Goal: Task Accomplishment & Management: Use online tool/utility

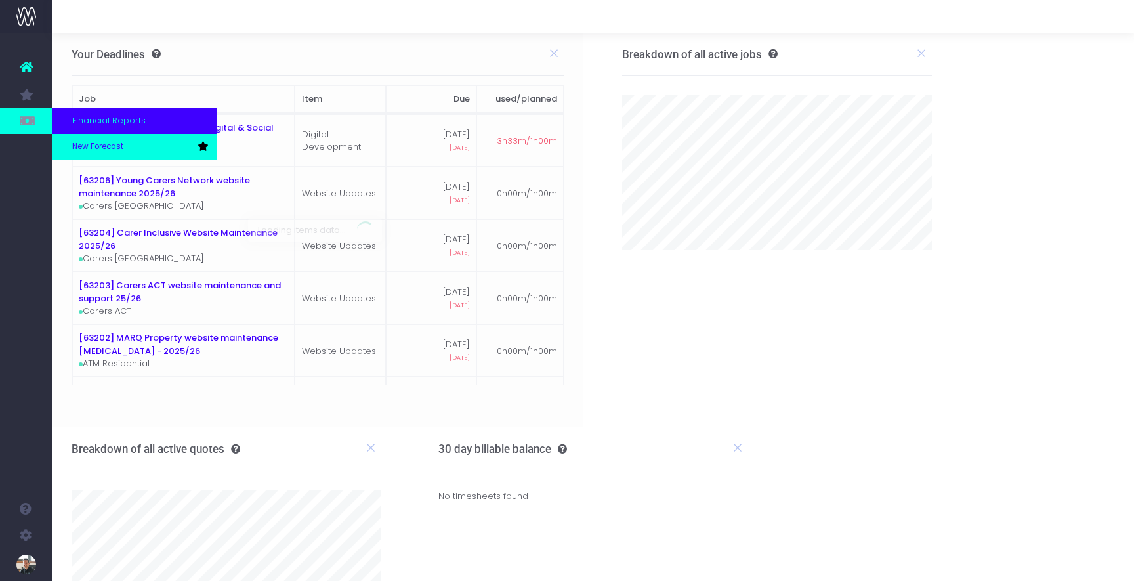
click at [87, 149] on span "New Forecast" at bounding box center [97, 147] width 51 height 12
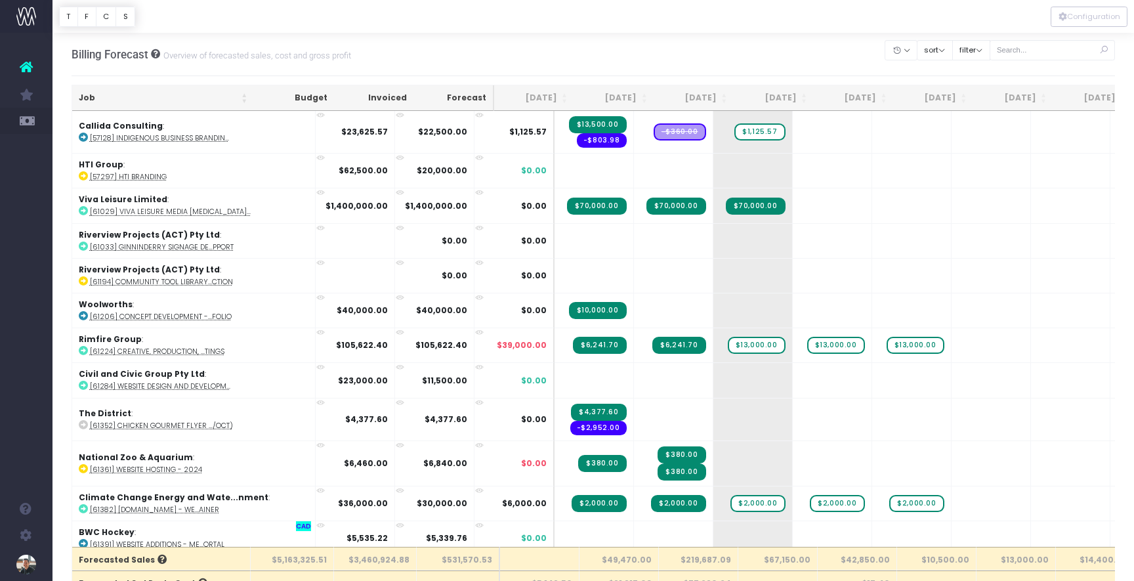
click at [87, 97] on th "Job" at bounding box center [163, 98] width 182 height 26
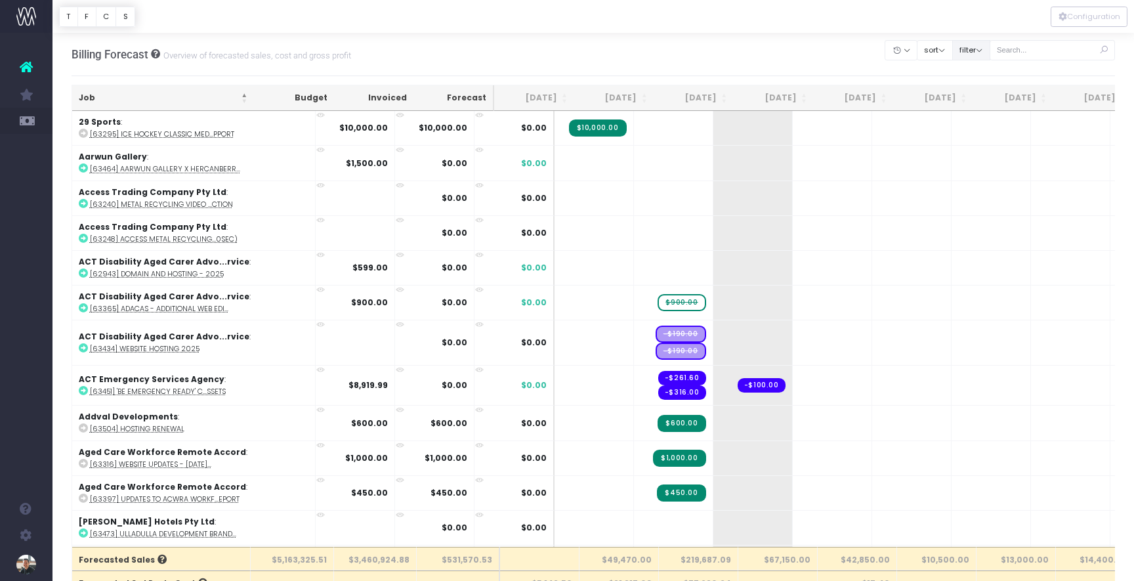
click at [990, 50] on button "filter" at bounding box center [971, 50] width 38 height 20
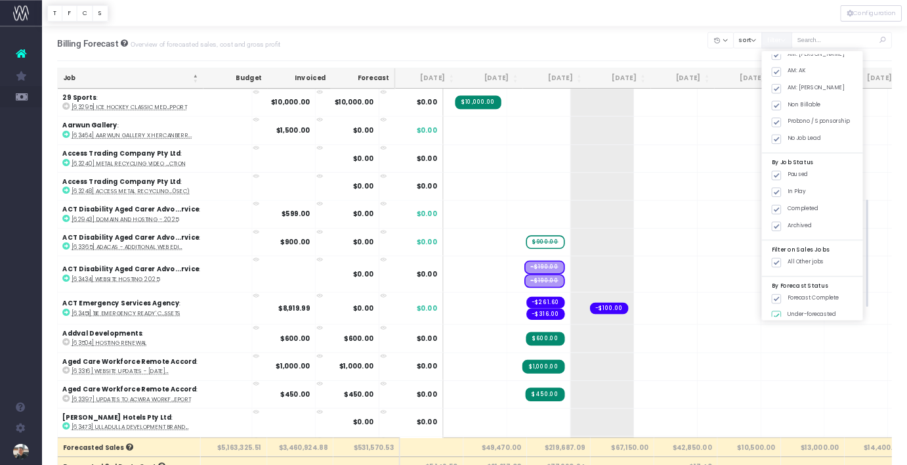
scroll to position [444, 0]
checkbox input "false"
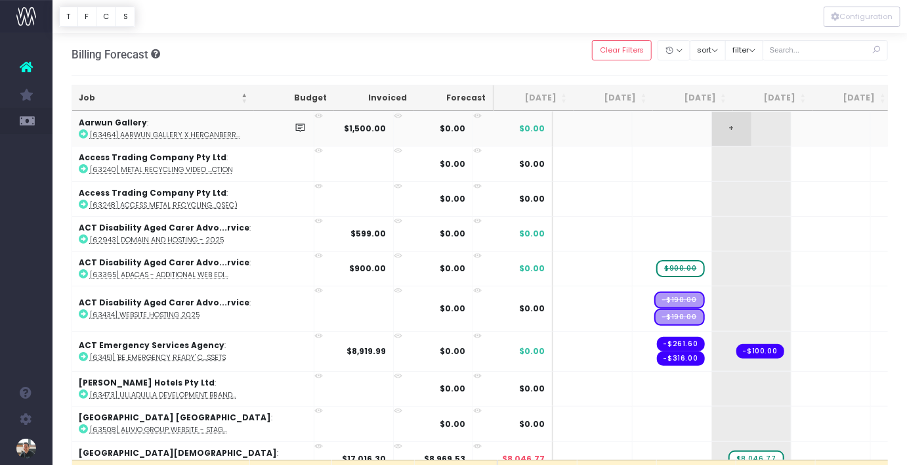
click at [712, 126] on span "+" at bounding box center [731, 129] width 39 height 34
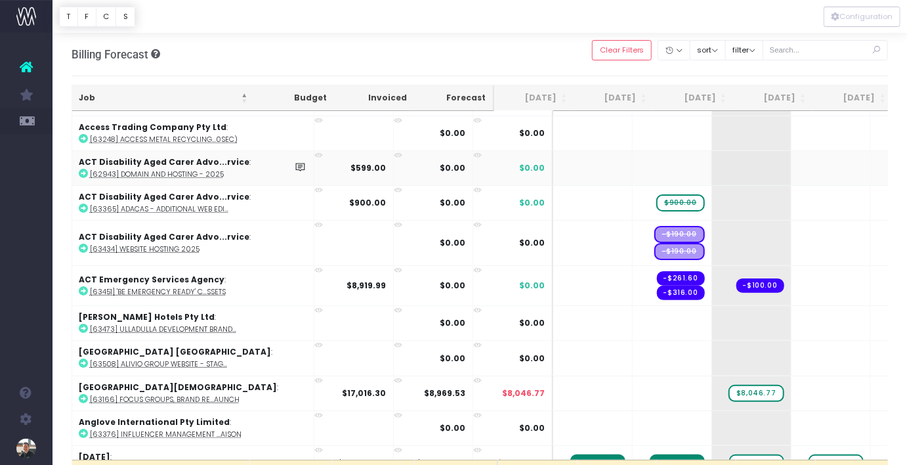
scroll to position [68, 0]
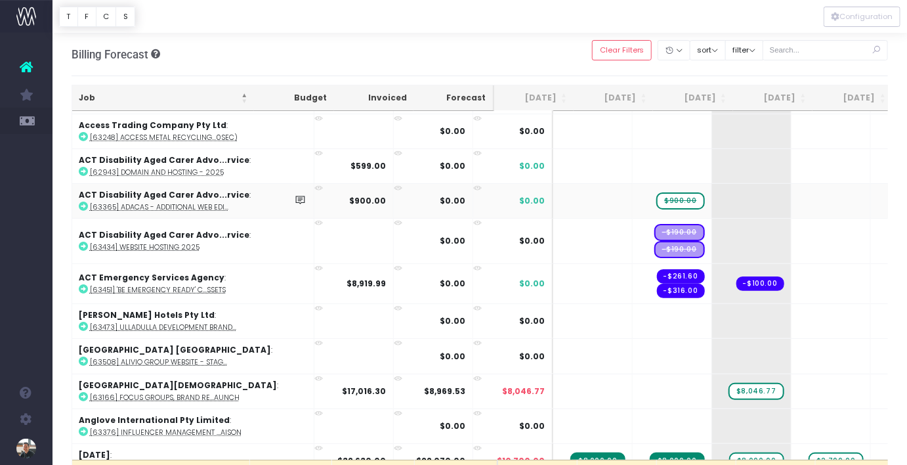
click at [151, 207] on abbr "[63365] ADACAS - additional web edi..." at bounding box center [159, 207] width 138 height 10
drag, startPoint x: 623, startPoint y: 202, endPoint x: 670, endPoint y: 195, distance: 47.7
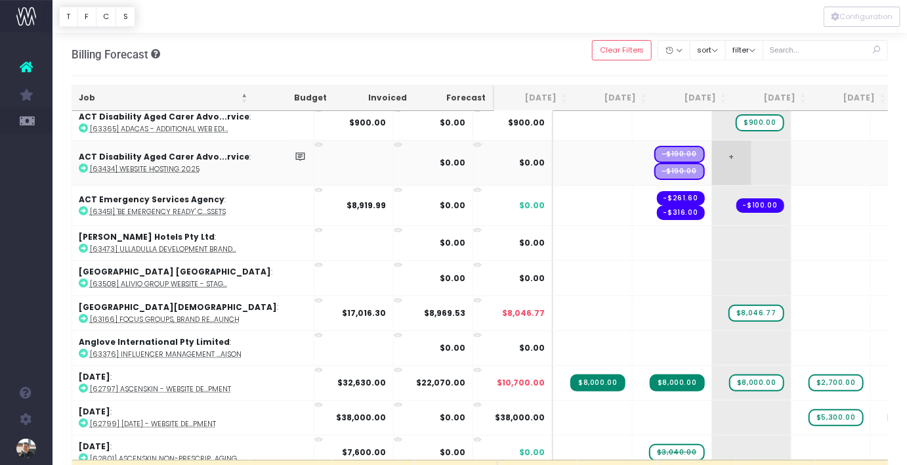
scroll to position [144, 0]
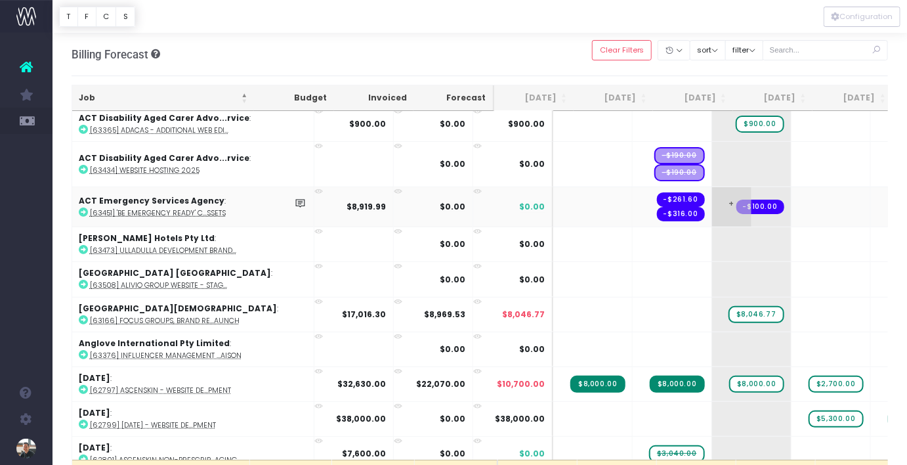
click at [712, 196] on span "+" at bounding box center [731, 206] width 39 height 39
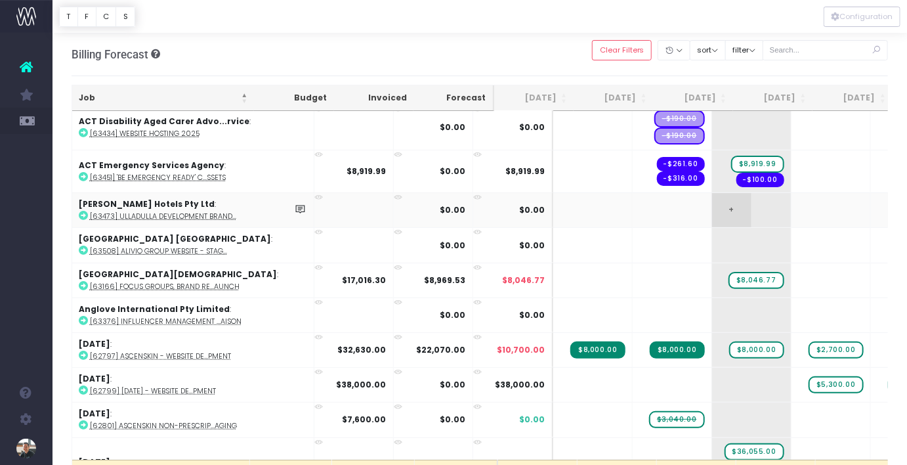
scroll to position [181, 0]
click at [190, 213] on abbr "[63473] Ulladulla Development Brand..." at bounding box center [163, 216] width 146 height 10
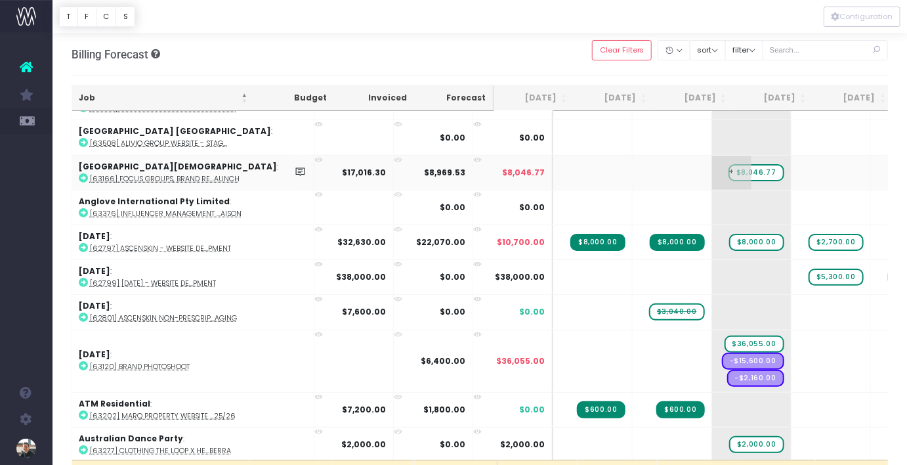
scroll to position [289, 0]
click at [792, 205] on span "+" at bounding box center [811, 207] width 39 height 34
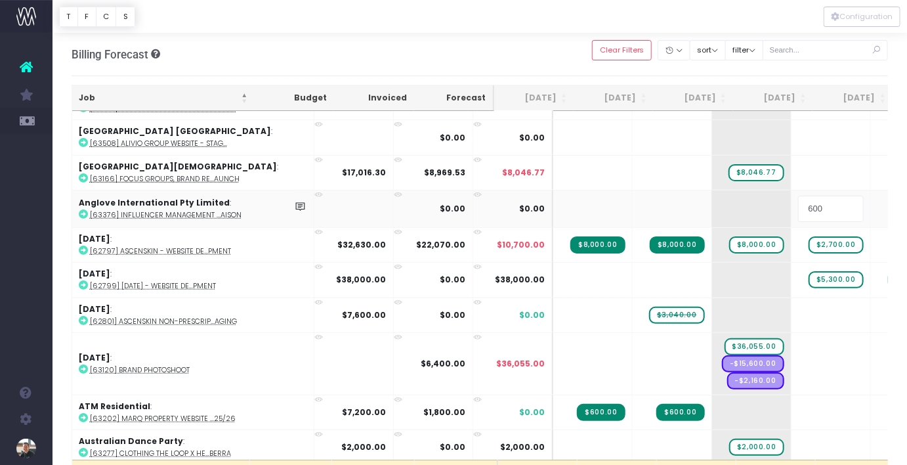
type input "6000"
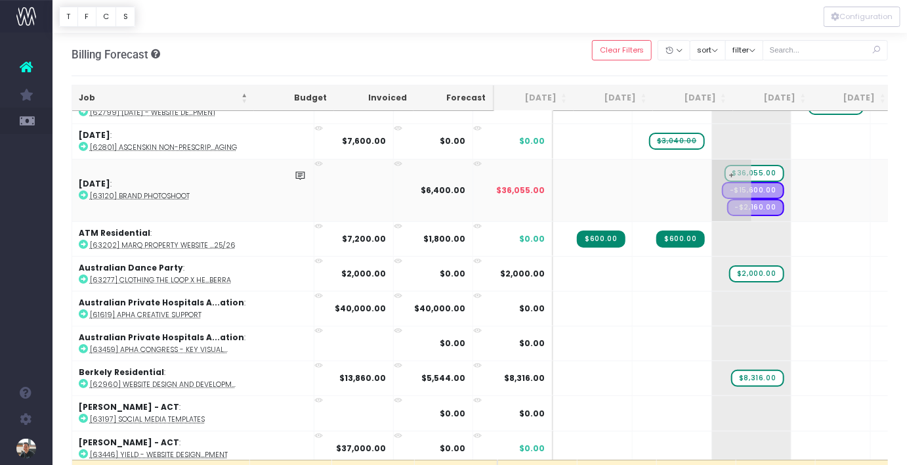
scroll to position [465, 0]
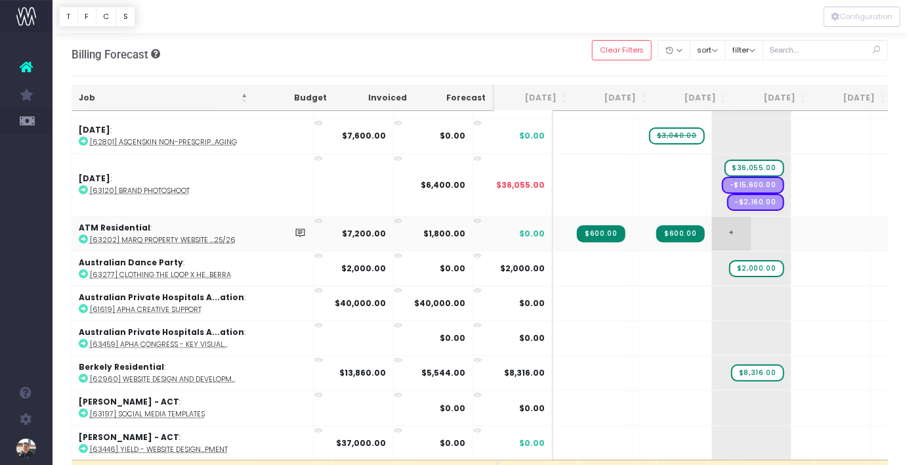
click at [712, 231] on span "+" at bounding box center [731, 234] width 39 height 34
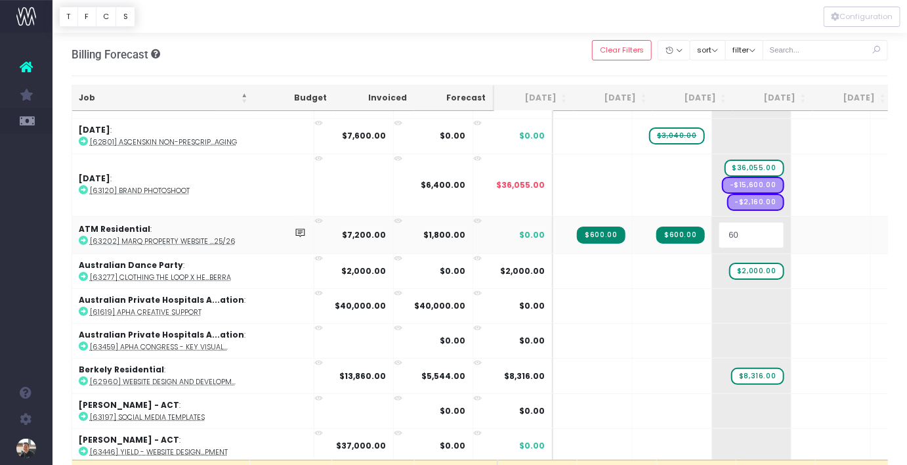
type input "600"
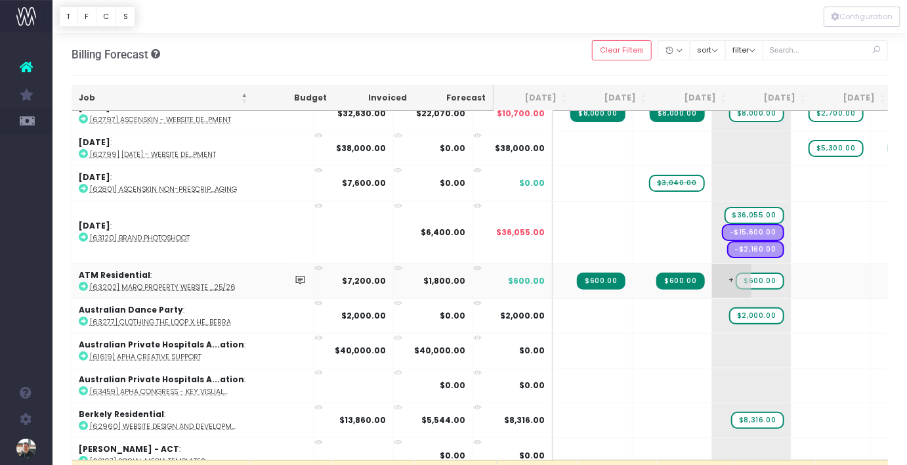
scroll to position [408, 0]
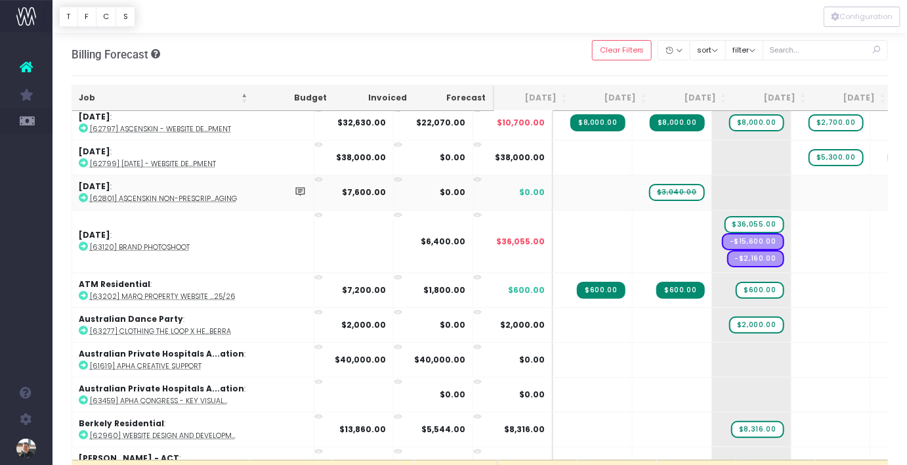
click at [184, 194] on abbr "[62801] AscenSkin Non-prescrip...aging" at bounding box center [163, 199] width 147 height 10
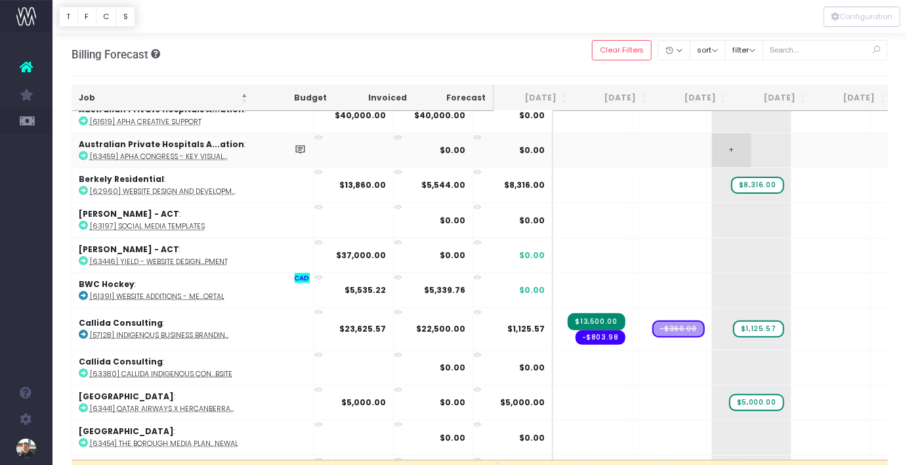
scroll to position [653, 0]
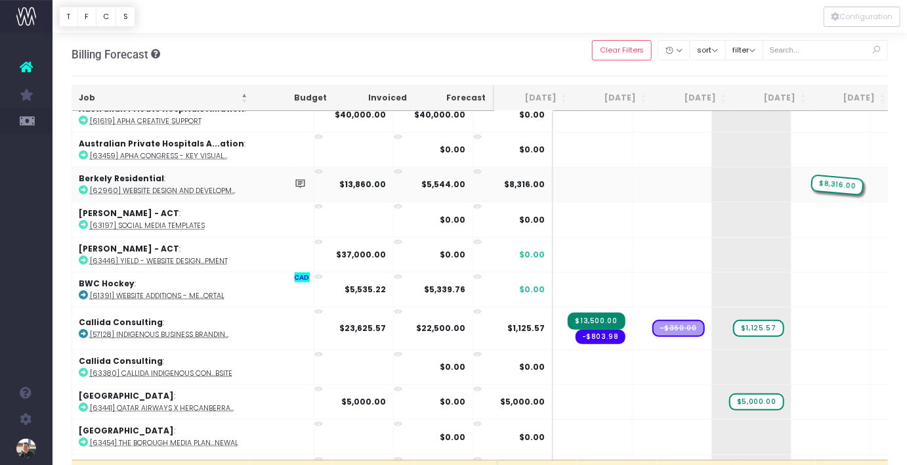
drag, startPoint x: 712, startPoint y: 181, endPoint x: 767, endPoint y: 184, distance: 55.2
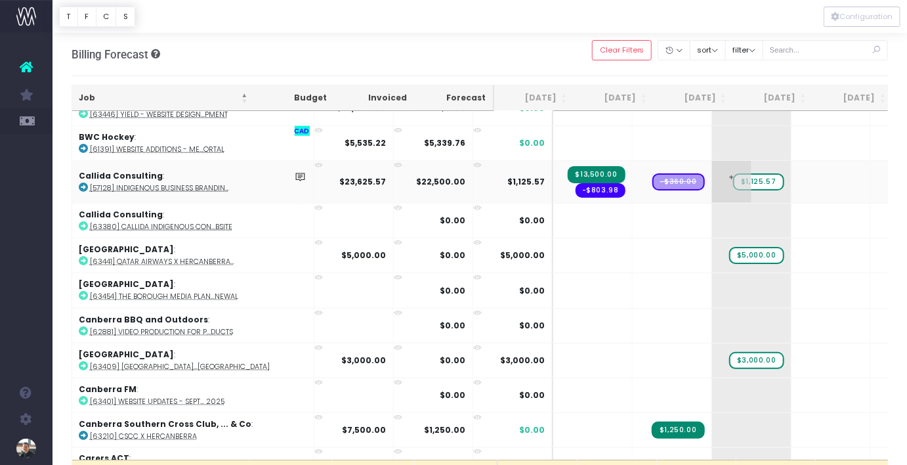
scroll to position [799, 0]
click at [206, 223] on abbr "[63380] Callida Indigenous Con...bsite" at bounding box center [161, 228] width 142 height 10
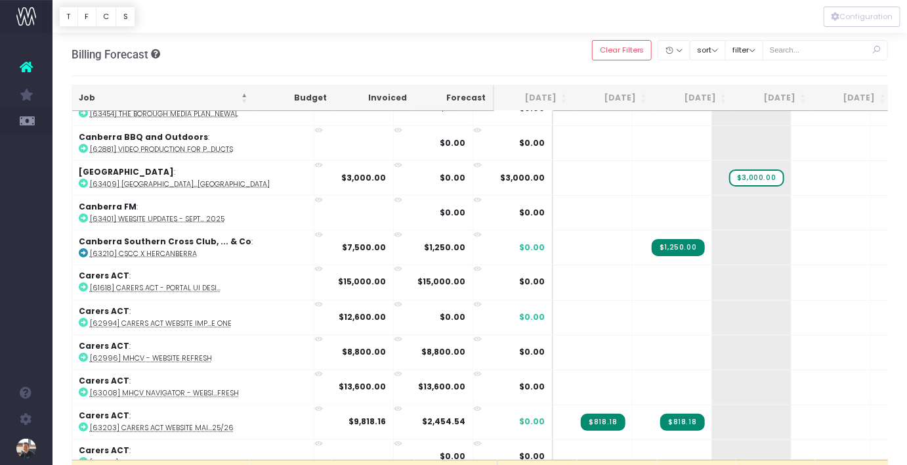
scroll to position [983, 0]
click at [202, 179] on abbr "[63409] [GEOGRAPHIC_DATA]...[GEOGRAPHIC_DATA]" at bounding box center [180, 184] width 180 height 10
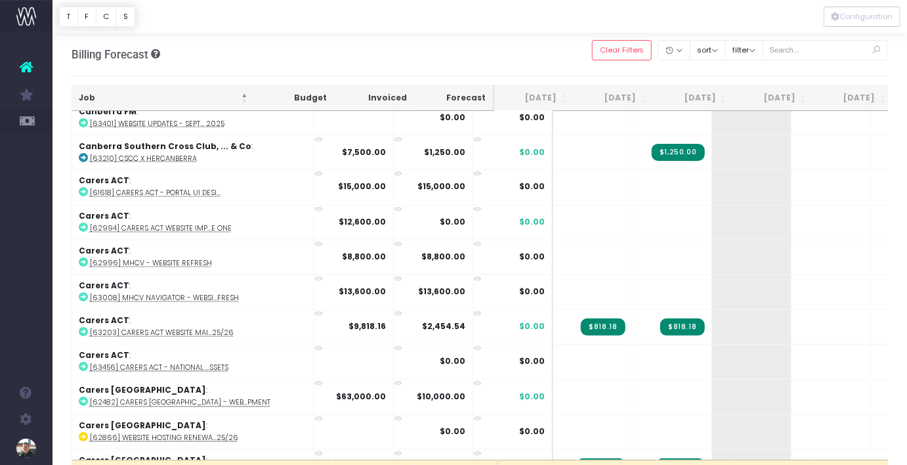
scroll to position [1084, 0]
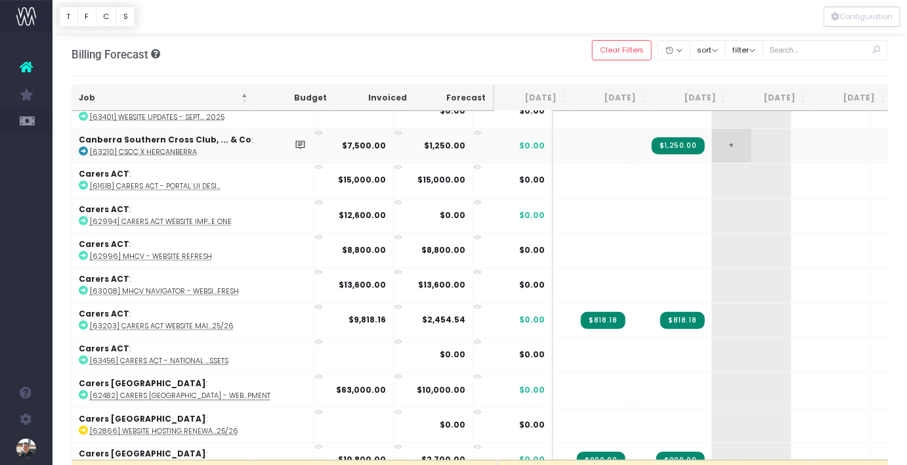
click at [712, 137] on span "+" at bounding box center [731, 146] width 39 height 34
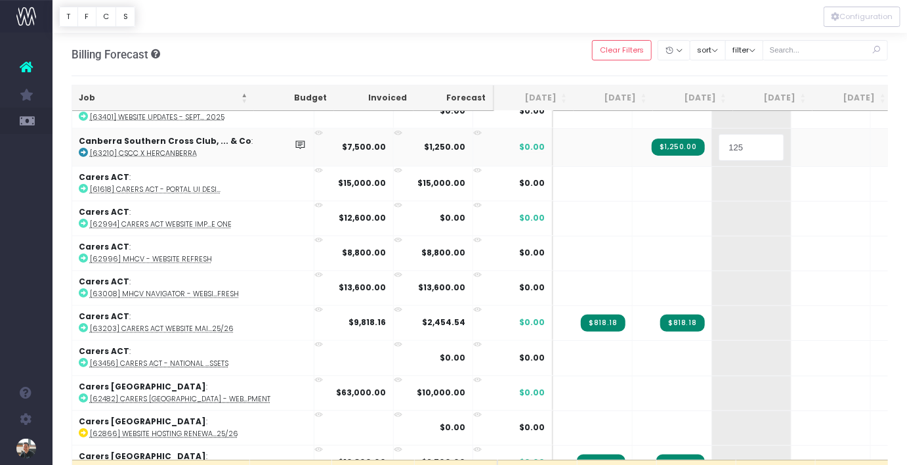
type input "1250"
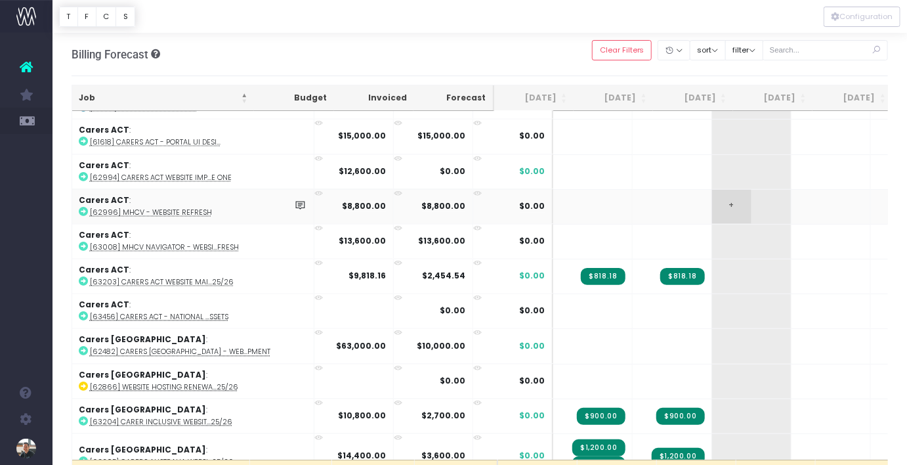
scroll to position [1112, 0]
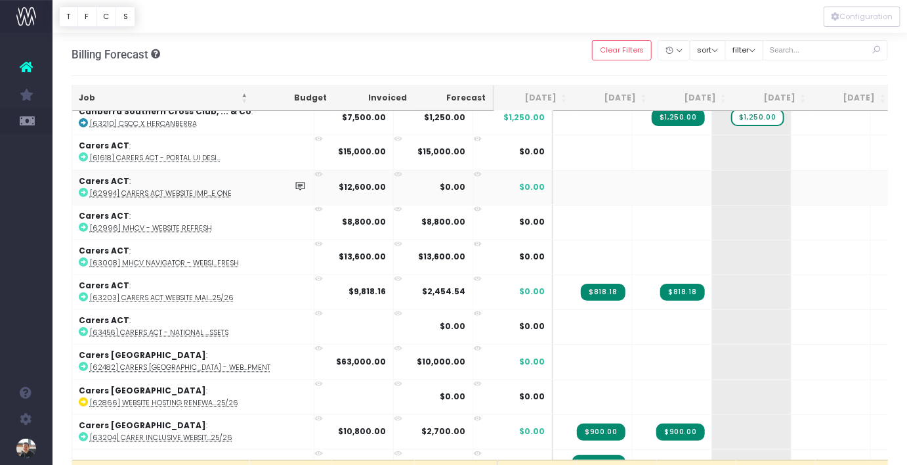
click at [190, 189] on abbr "[62994] Carers ACT website imp...e one" at bounding box center [161, 194] width 142 height 10
click at [712, 181] on span "+" at bounding box center [731, 188] width 39 height 34
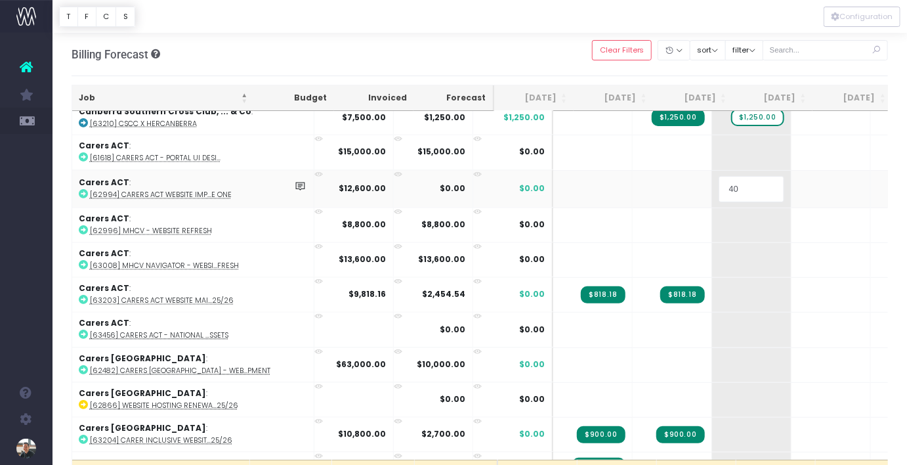
type input "40%"
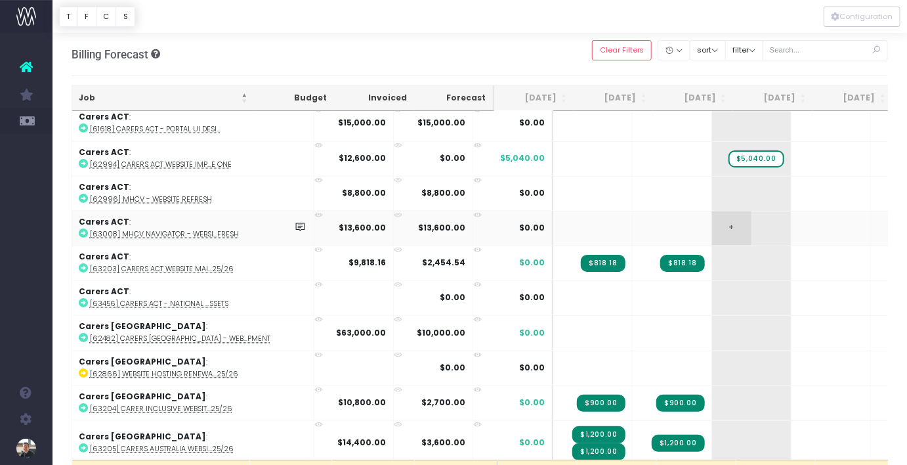
scroll to position [1154, 0]
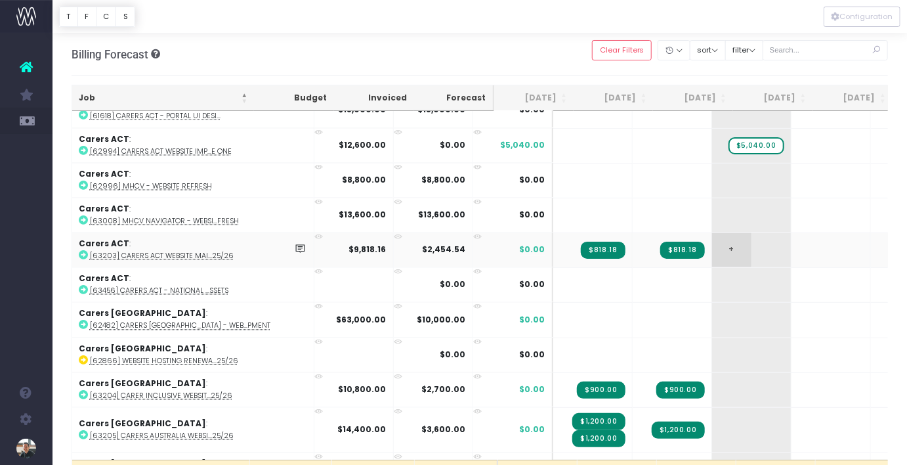
click at [712, 240] on span "+" at bounding box center [731, 250] width 39 height 34
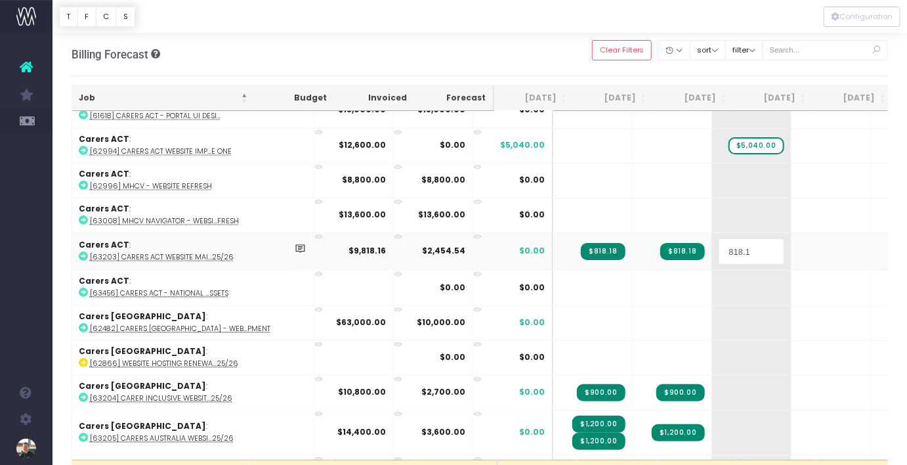
type input "818.18"
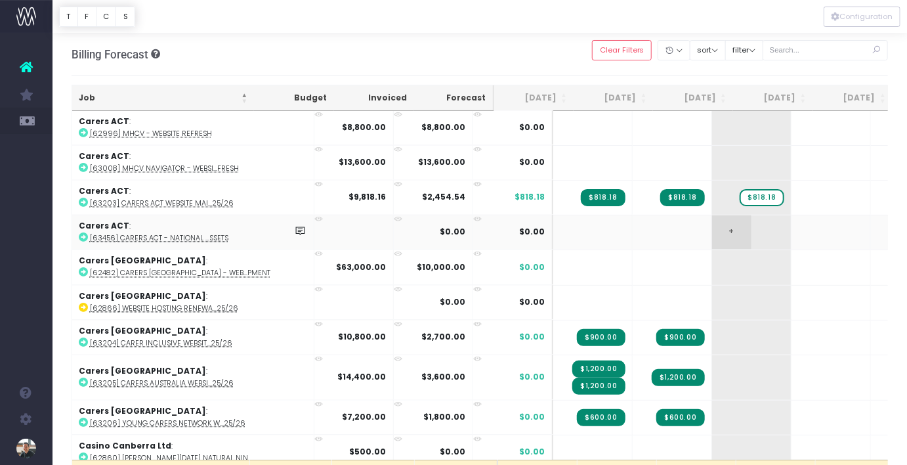
scroll to position [1207, 0]
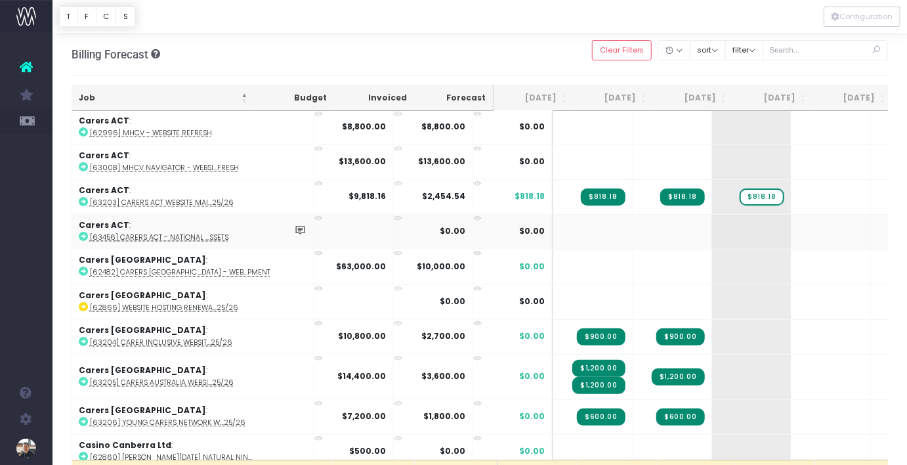
click at [219, 233] on abbr "[63456] Carers ACT - National ...ssets" at bounding box center [159, 238] width 138 height 10
click at [188, 233] on abbr "[63456] Carers ACT - National ...ssets" at bounding box center [159, 238] width 138 height 10
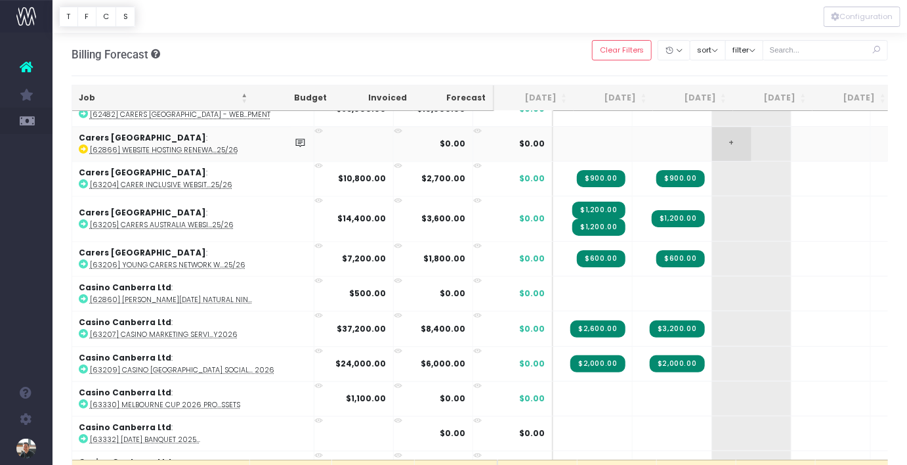
scroll to position [1366, 0]
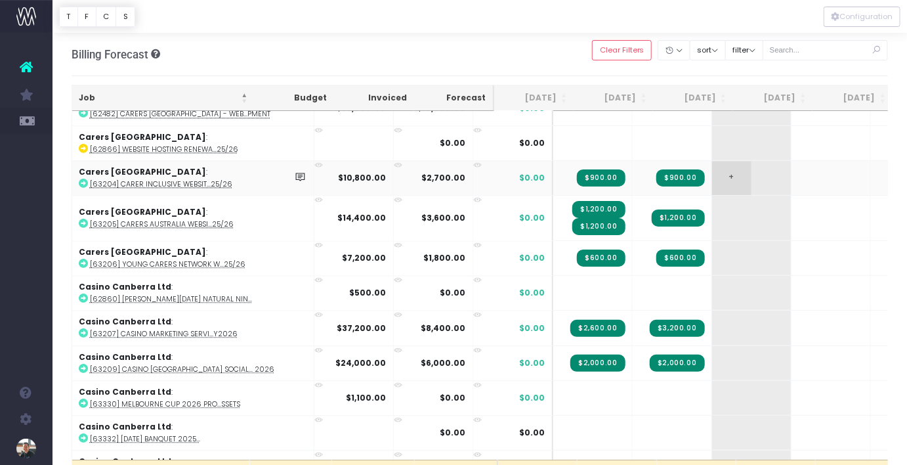
click at [712, 165] on span "+" at bounding box center [731, 178] width 39 height 34
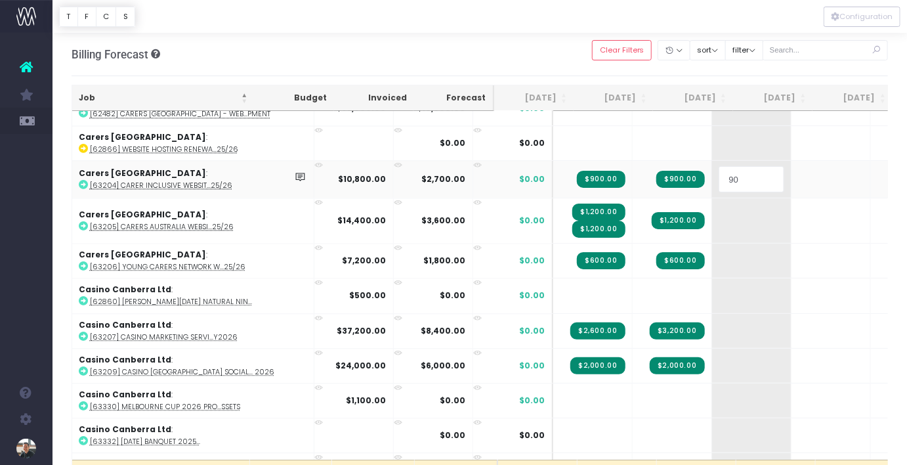
type input "900"
click at [675, 211] on body "Oh my... this is bad. wayahead wasn't able to load this page. Please contact su…" at bounding box center [453, 232] width 907 height 465
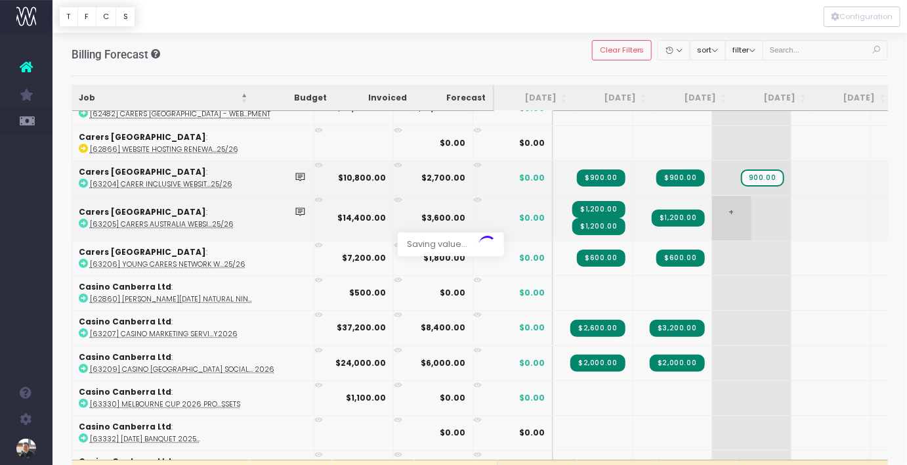
click at [675, 211] on div at bounding box center [453, 232] width 907 height 465
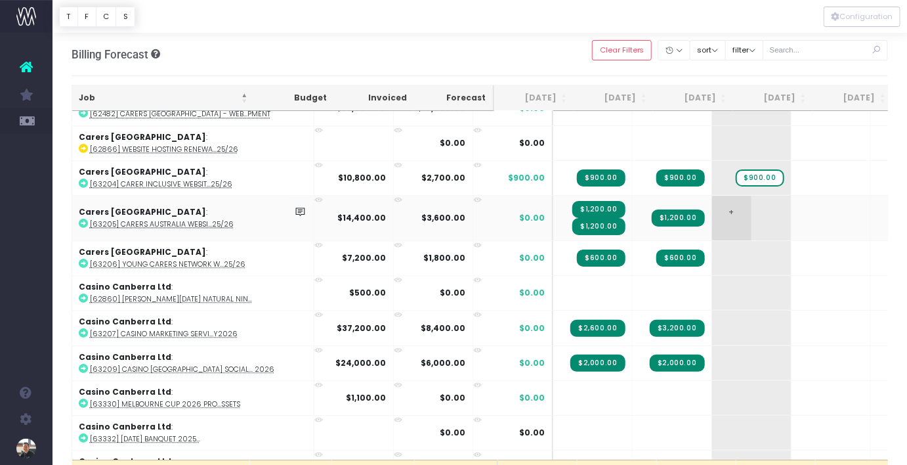
click at [712, 202] on span "+" at bounding box center [731, 218] width 39 height 45
type input "1200"
click at [712, 243] on span "+" at bounding box center [731, 258] width 39 height 34
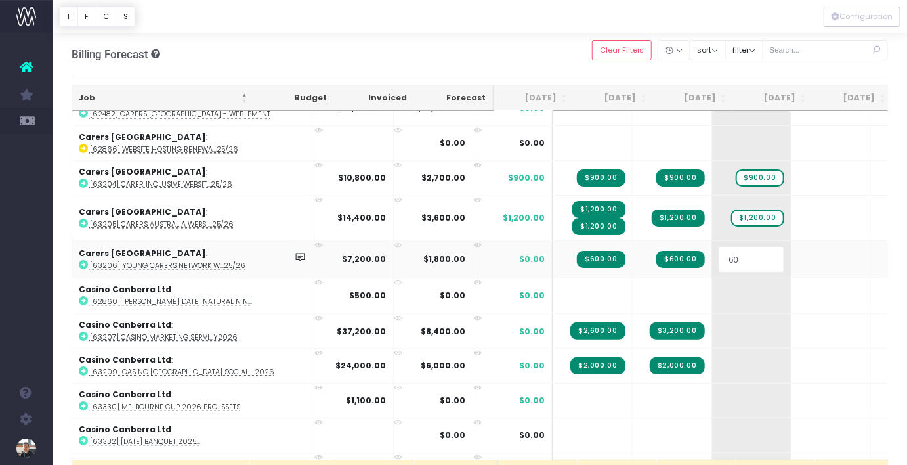
type input "600"
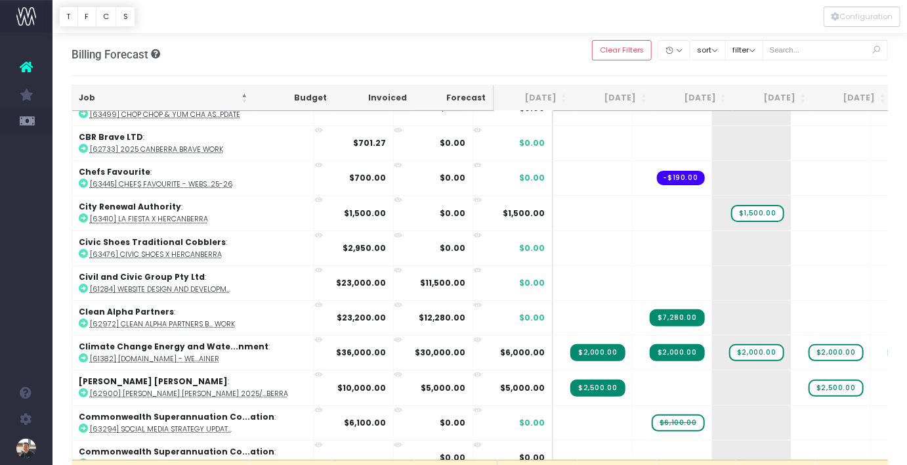
scroll to position [1916, 0]
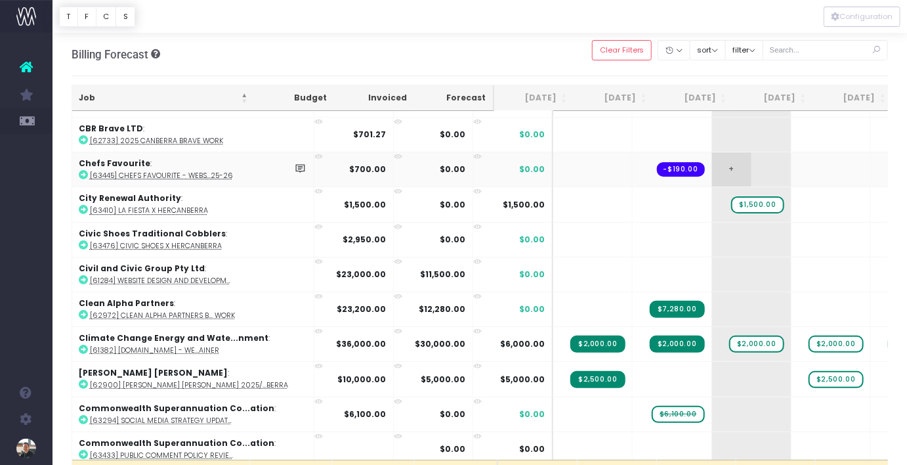
click at [712, 156] on span "+" at bounding box center [731, 169] width 39 height 34
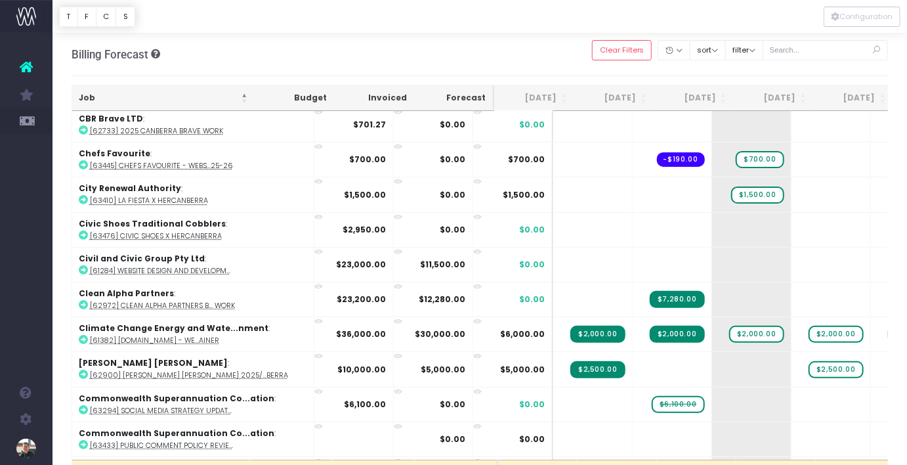
scroll to position [1932, 0]
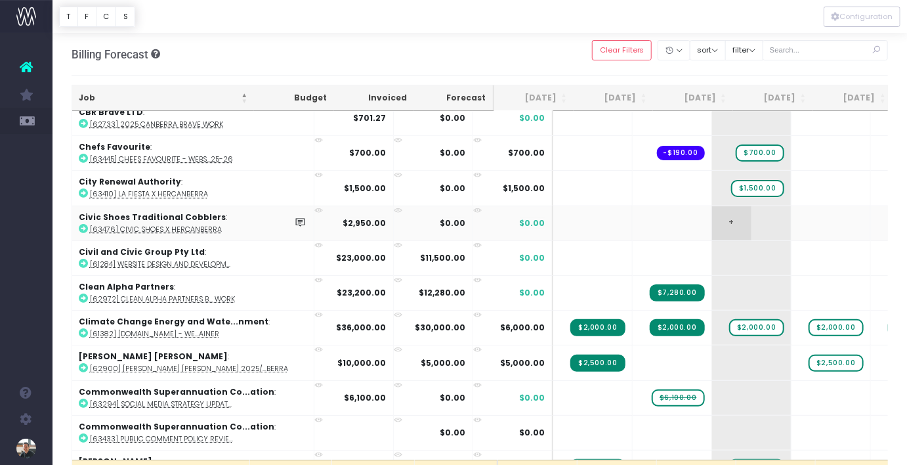
click at [712, 208] on span "+" at bounding box center [731, 223] width 39 height 34
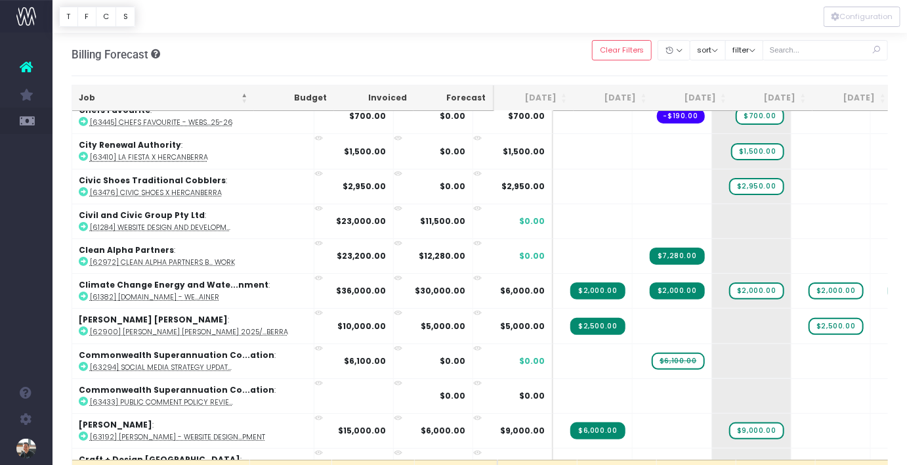
scroll to position [1986, 0]
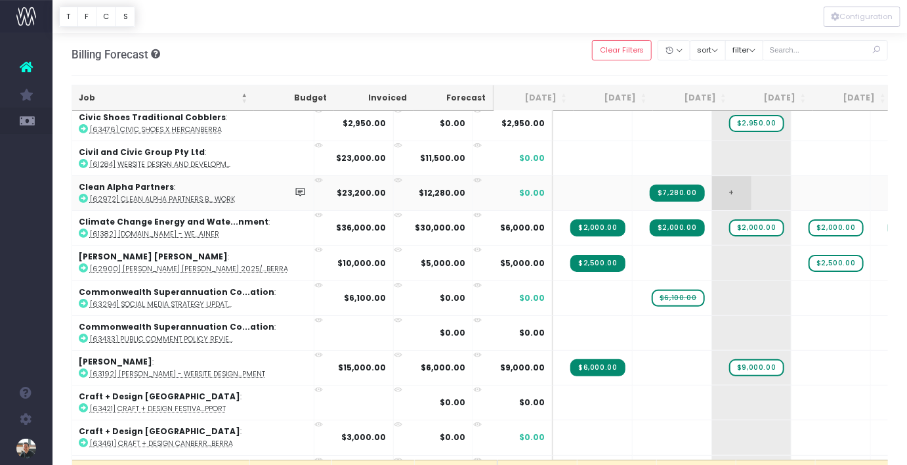
scroll to position [2012, 0]
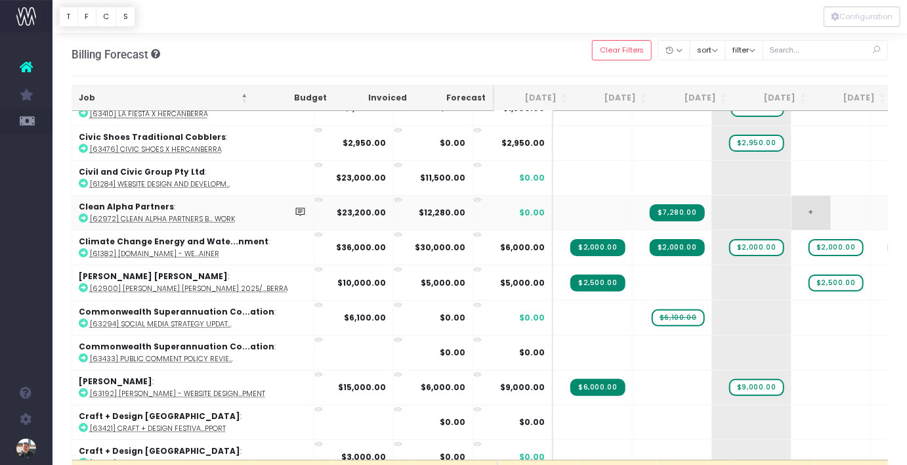
click at [792, 196] on span "+" at bounding box center [811, 213] width 39 height 34
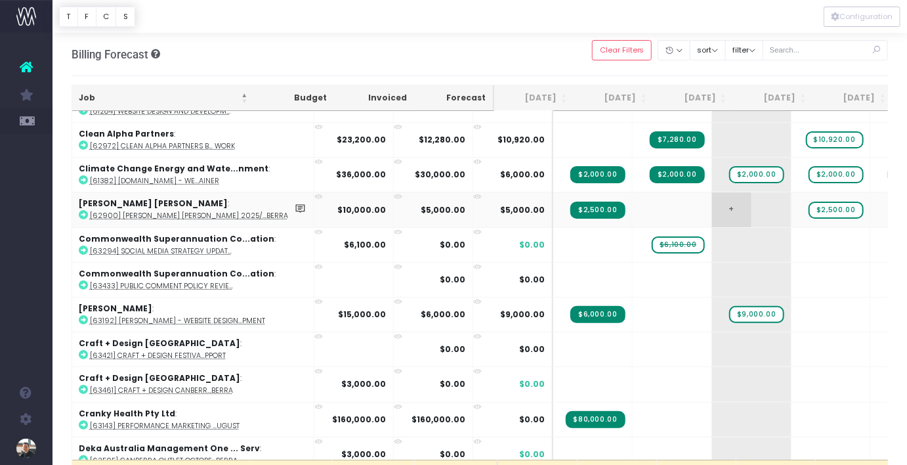
scroll to position [2092, 0]
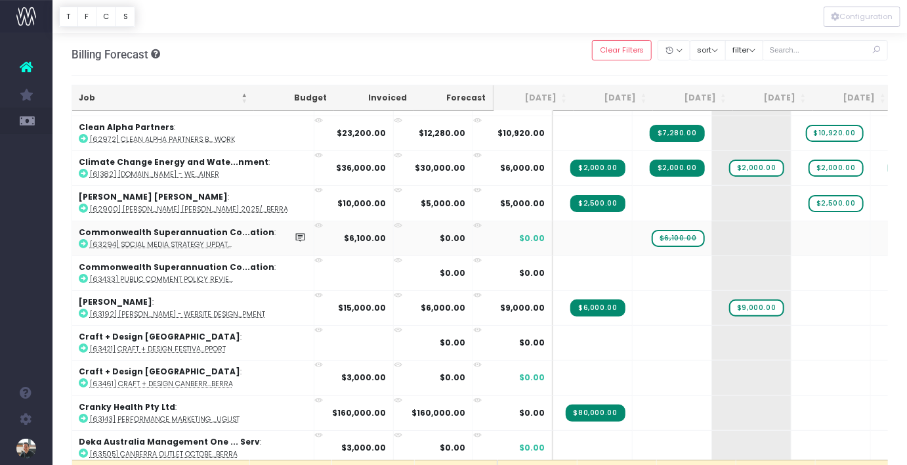
click at [192, 240] on abbr "[63294] Social media strategy updat..." at bounding box center [161, 245] width 142 height 10
drag, startPoint x: 629, startPoint y: 226, endPoint x: 749, endPoint y: 216, distance: 120.5
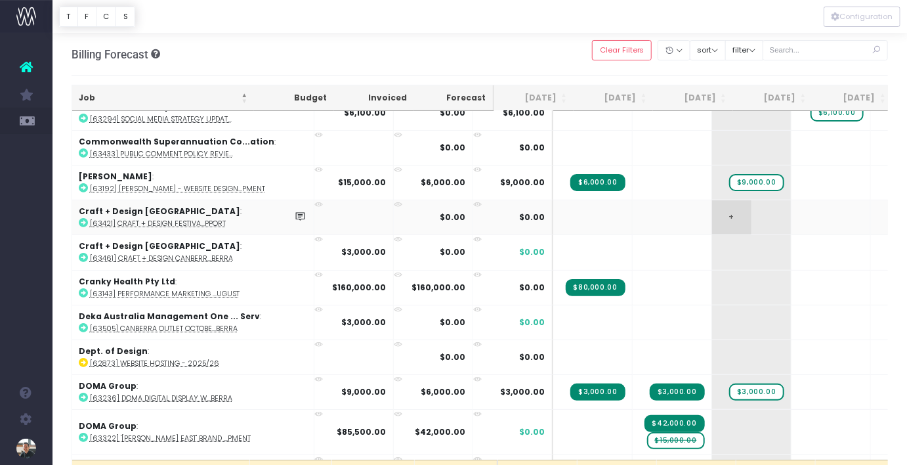
scroll to position [2219, 0]
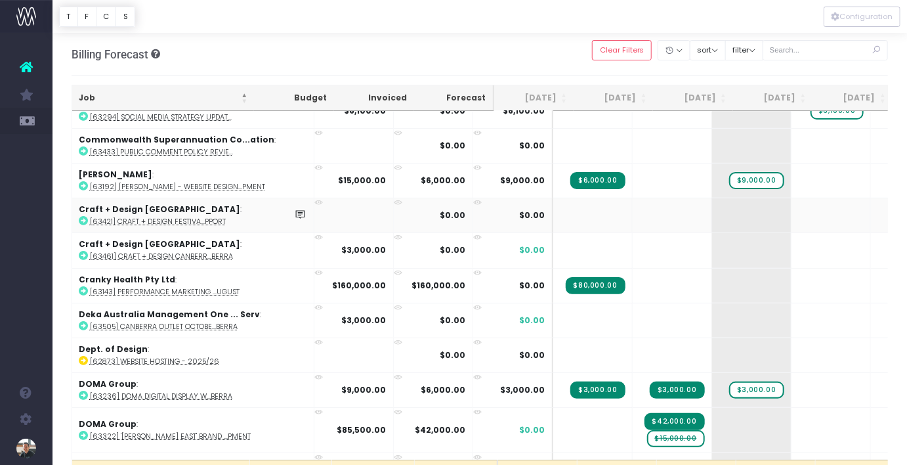
click at [189, 217] on abbr "[63421] Craft + Design Festiva...pport" at bounding box center [158, 222] width 136 height 10
click at [712, 234] on span "+" at bounding box center [731, 250] width 39 height 34
drag, startPoint x: 708, startPoint y: 234, endPoint x: 765, endPoint y: 236, distance: 56.5
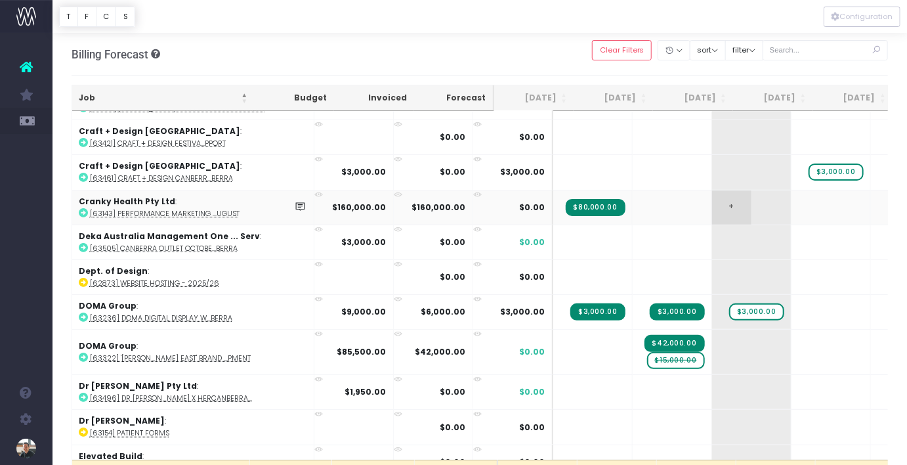
scroll to position [2297, 0]
click at [712, 225] on span "+" at bounding box center [731, 242] width 39 height 34
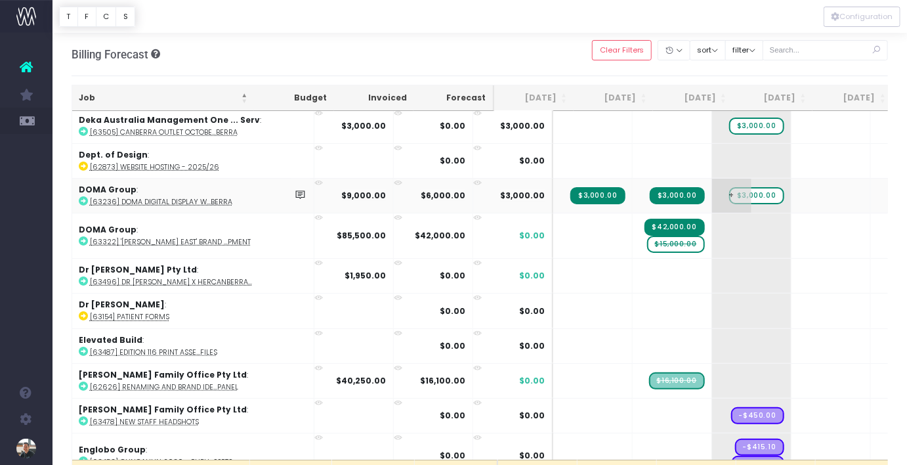
scroll to position [2415, 0]
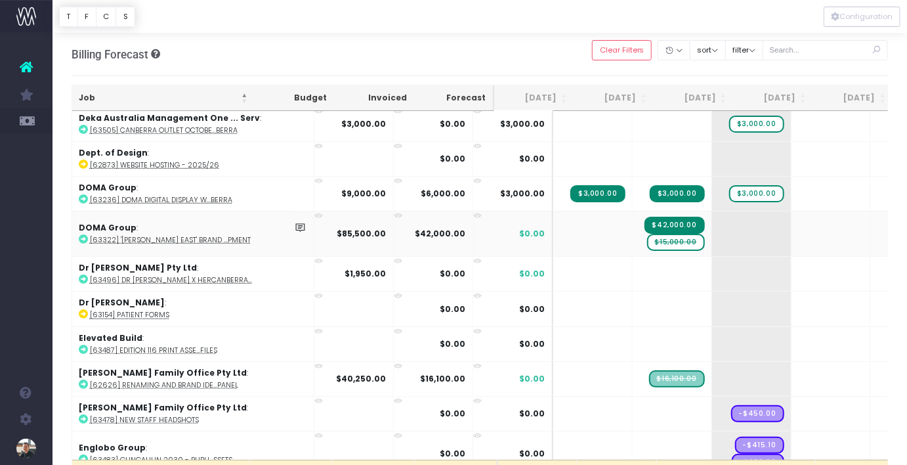
click at [647, 234] on span "$15,000.00" at bounding box center [676, 242] width 58 height 17
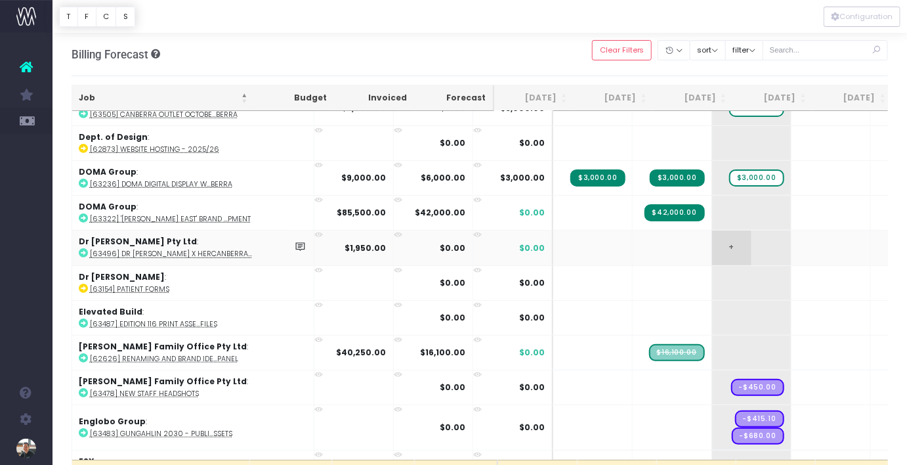
scroll to position [2438, 0]
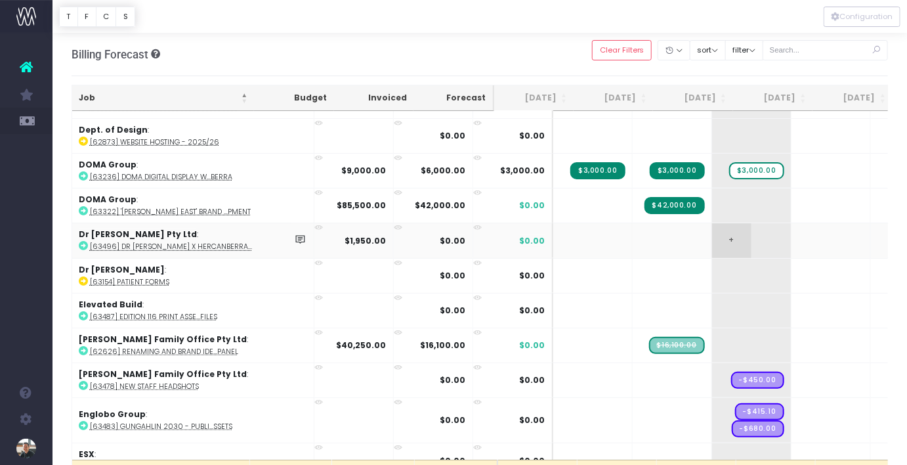
click at [712, 223] on span "+" at bounding box center [731, 240] width 39 height 34
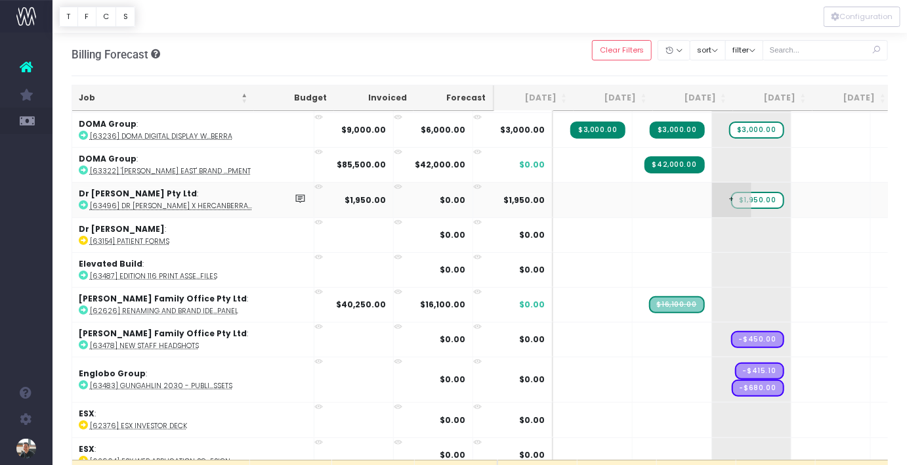
scroll to position [2481, 0]
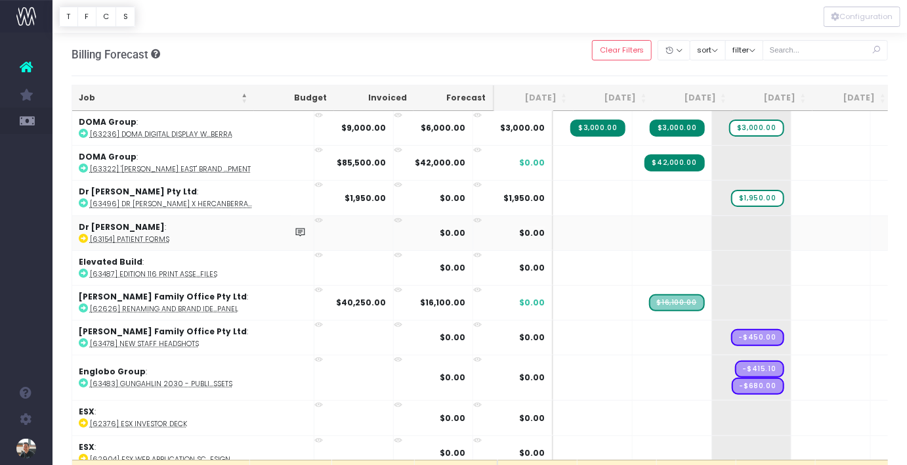
click at [145, 234] on abbr "[63154] Patient Forms" at bounding box center [129, 239] width 79 height 10
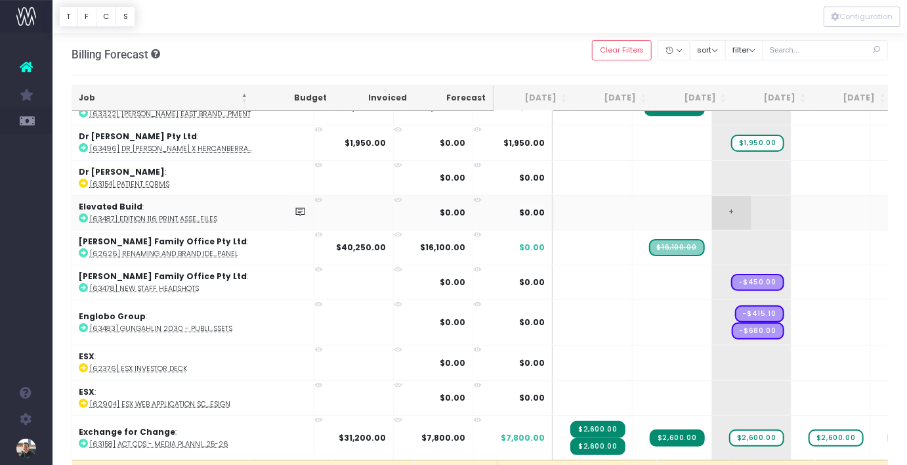
scroll to position [2537, 0]
click at [186, 213] on abbr "[63487] Edition 116 Print Asse...Files" at bounding box center [153, 218] width 127 height 10
click at [712, 195] on span "+" at bounding box center [731, 212] width 39 height 34
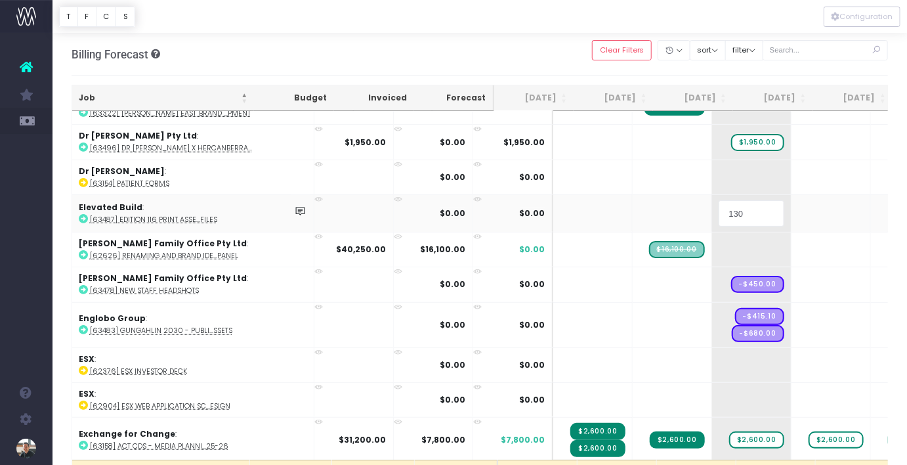
type input "1300"
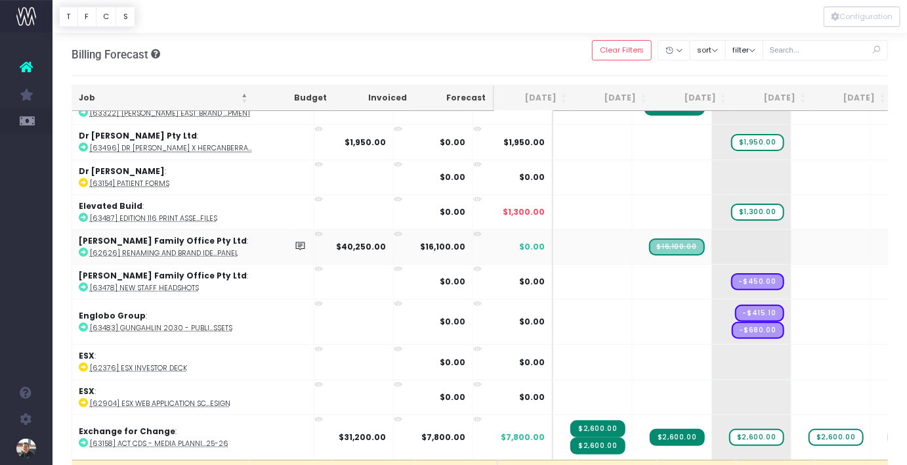
click at [649, 238] on span "$16,100.00" at bounding box center [677, 246] width 56 height 17
click at [186, 248] on abbr "[62626] Renaming and brand ide...Panel" at bounding box center [164, 253] width 148 height 10
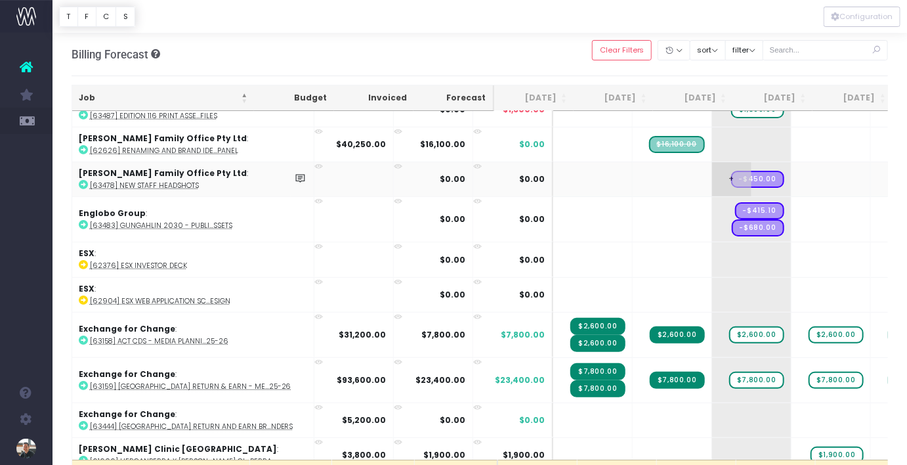
scroll to position [2657, 0]
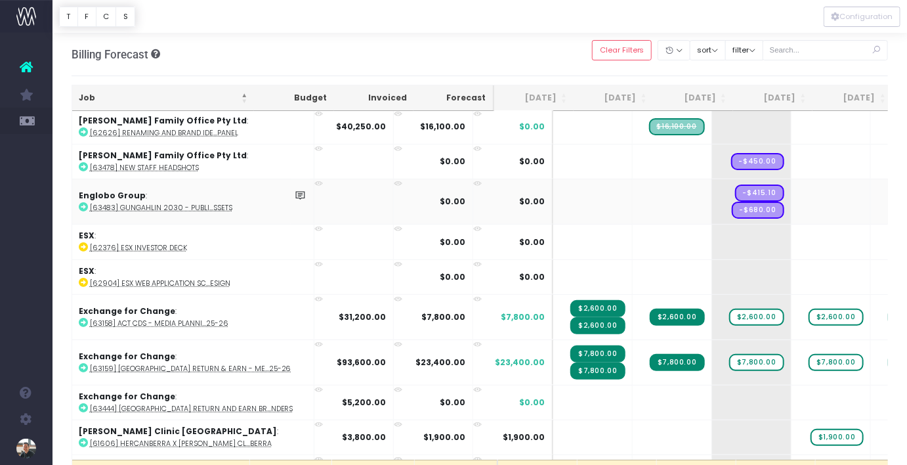
click at [161, 203] on abbr "[63483] Gungahlin 2030 - Publi...ssets" at bounding box center [161, 208] width 142 height 10
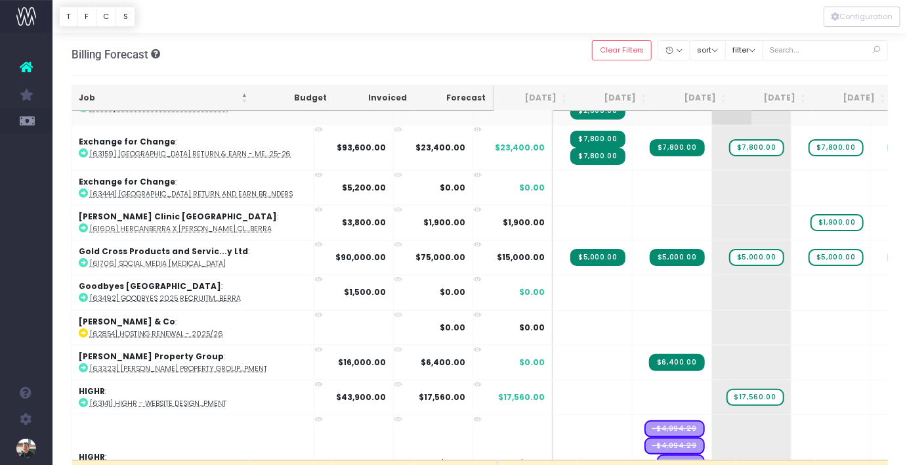
scroll to position [2859, 0]
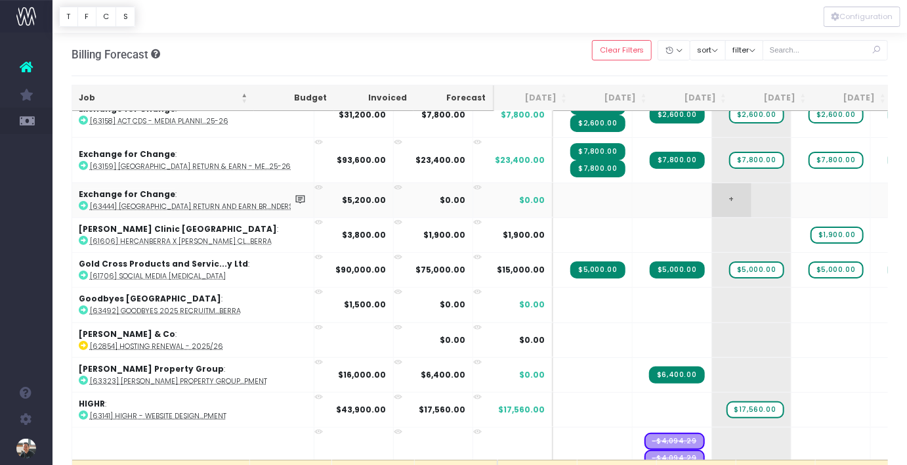
click at [712, 183] on span "+" at bounding box center [731, 200] width 39 height 34
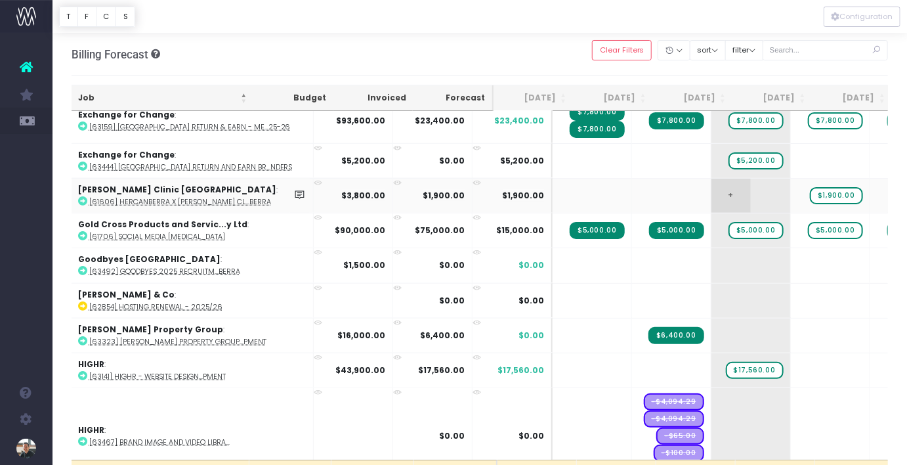
scroll to position [2899, 1]
click at [810, 187] on span "$1,900.00" at bounding box center [836, 195] width 53 height 17
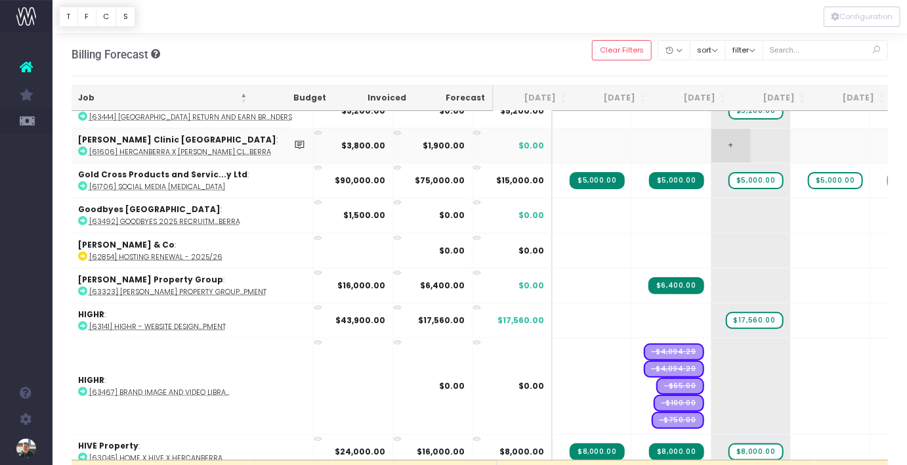
scroll to position [2950, 1]
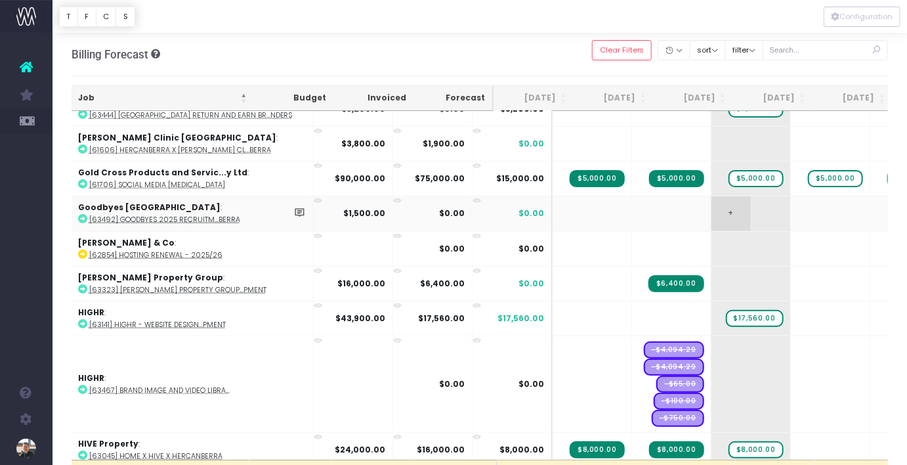
click at [712, 196] on span "+" at bounding box center [731, 213] width 39 height 34
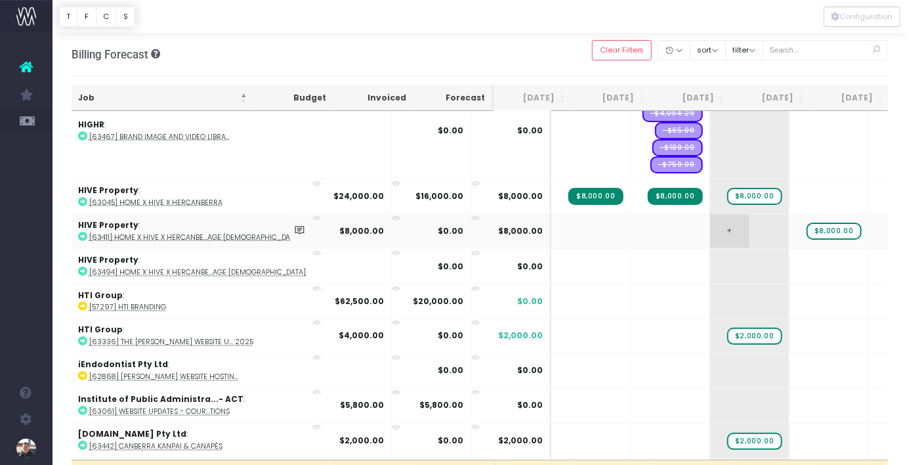
scroll to position [3203, 2]
drag, startPoint x: 794, startPoint y: 211, endPoint x: 724, endPoint y: 211, distance: 69.6
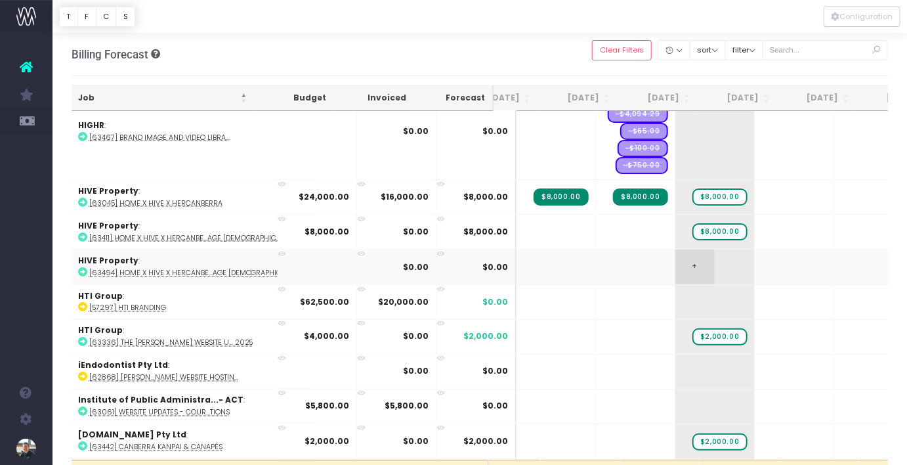
scroll to position [0, 0]
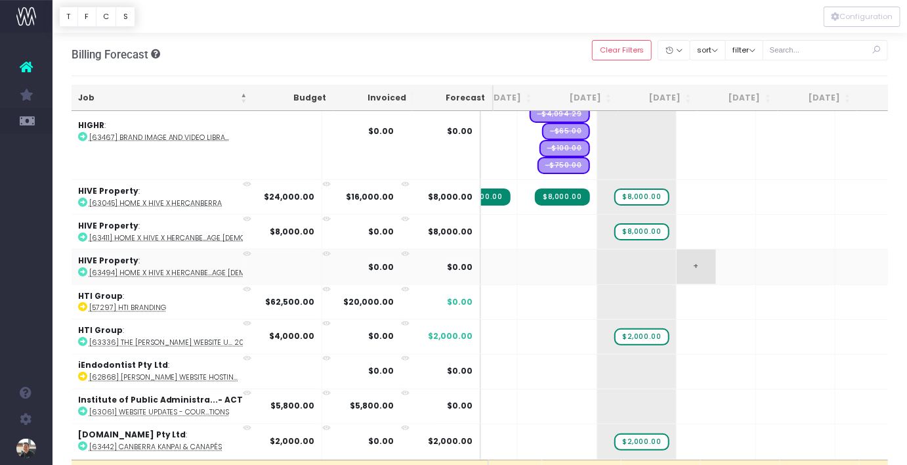
click at [677, 249] on span "+" at bounding box center [696, 266] width 39 height 34
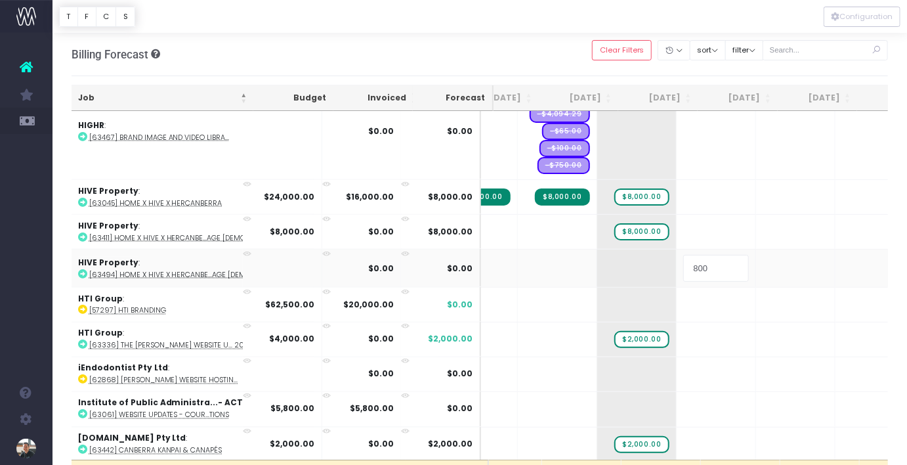
type input "8000"
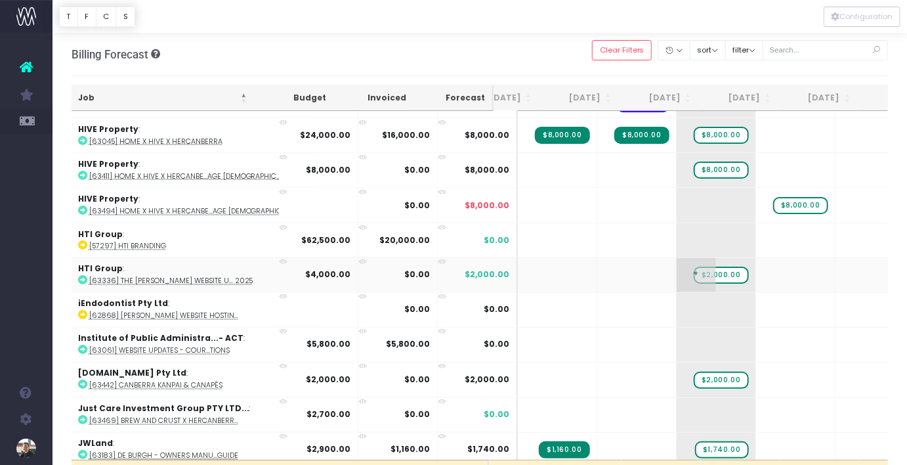
click at [677, 258] on span "+" at bounding box center [696, 275] width 39 height 34
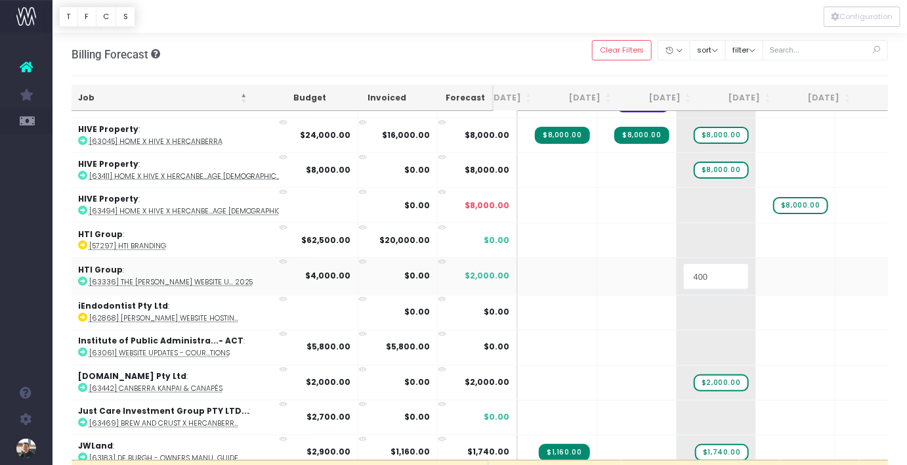
type input "4000"
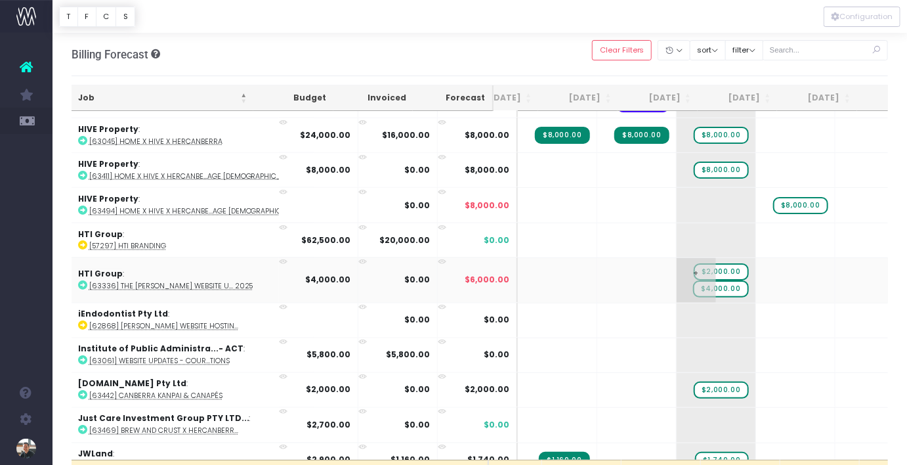
click at [694, 263] on span "$2,000.00" at bounding box center [721, 271] width 54 height 17
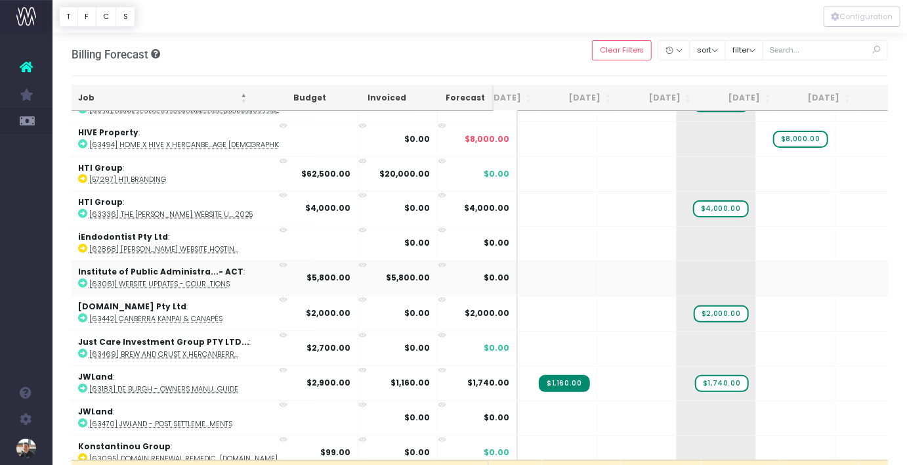
click at [183, 280] on abbr "[63061] Website Updates - Cour...tions" at bounding box center [159, 285] width 140 height 10
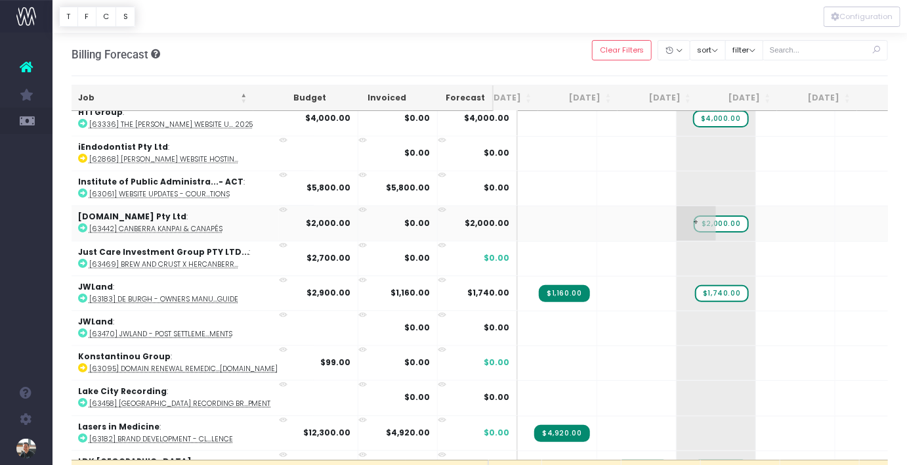
scroll to position [3430, 35]
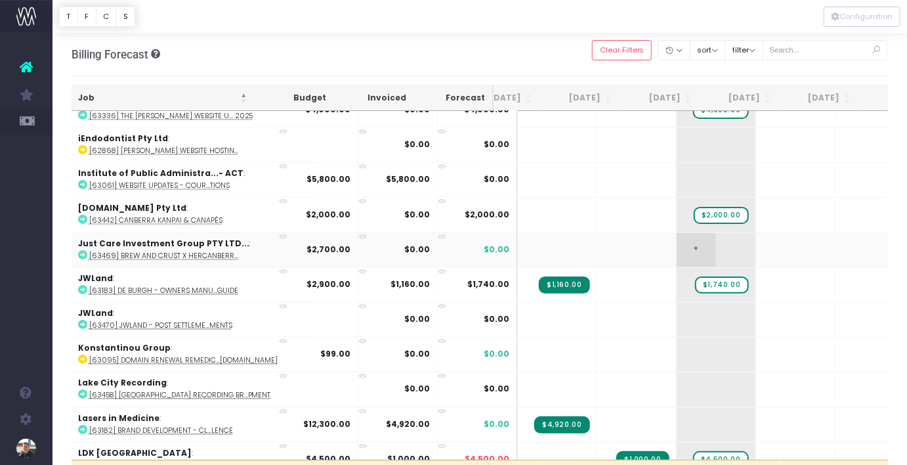
click at [677, 233] on span "+" at bounding box center [696, 250] width 39 height 34
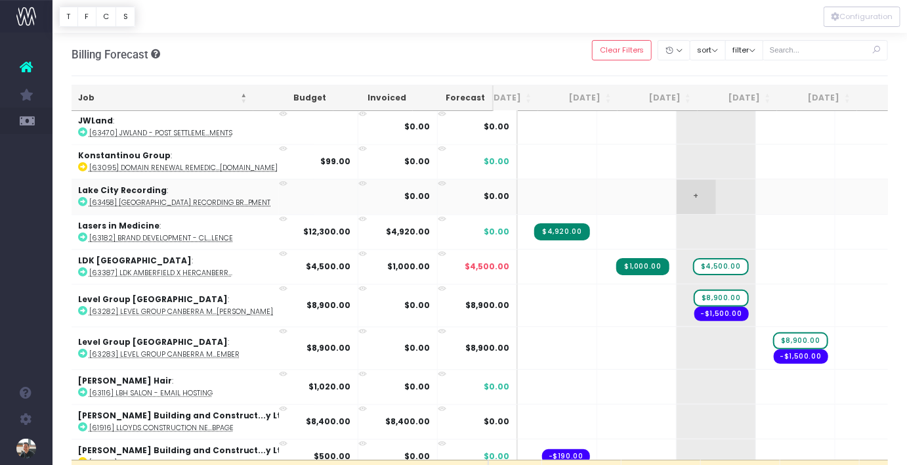
scroll to position [3628, 35]
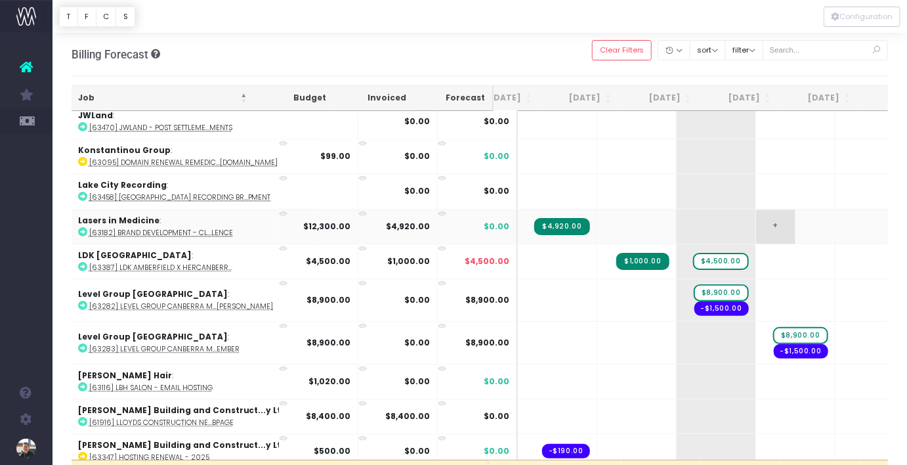
click at [756, 209] on span "+" at bounding box center [775, 226] width 39 height 34
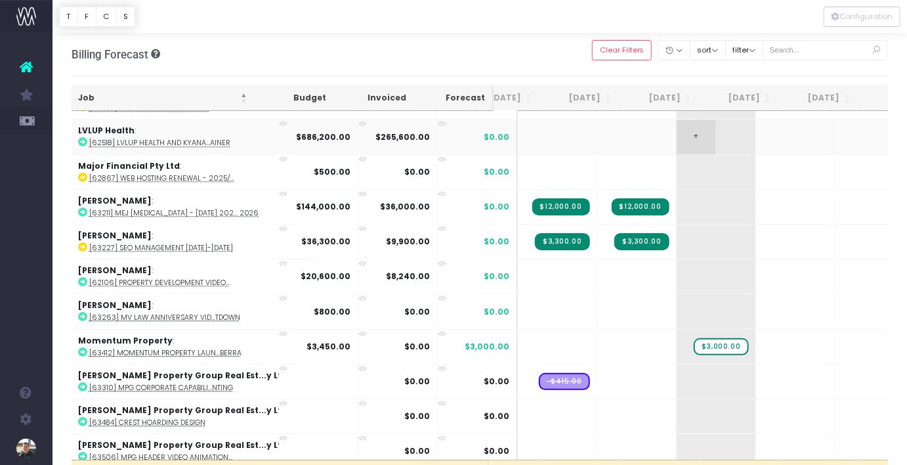
scroll to position [3978, 35]
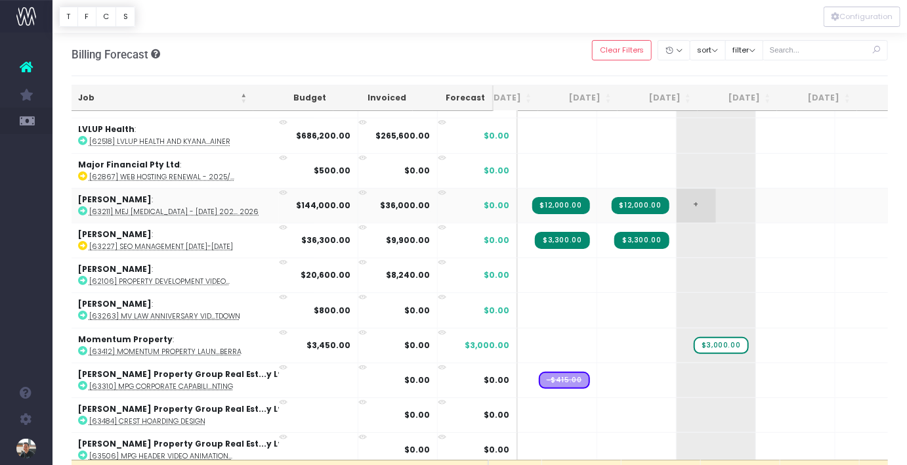
click at [677, 188] on span "+" at bounding box center [696, 205] width 39 height 34
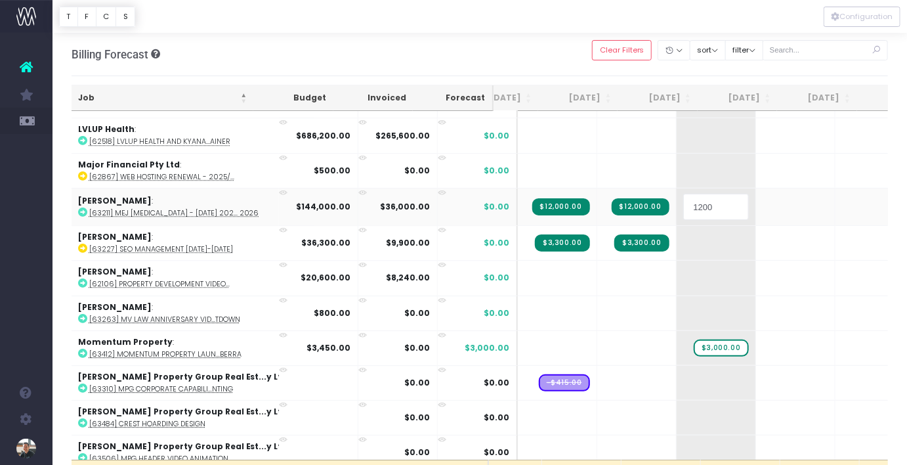
type input "12000"
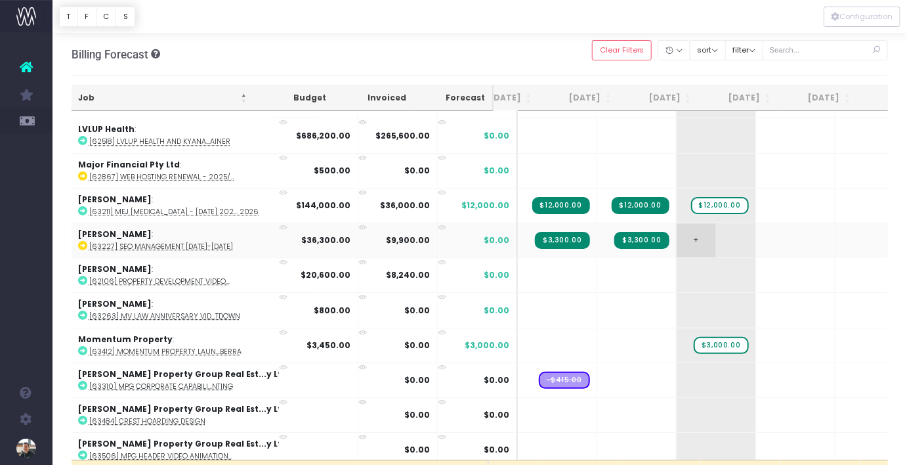
click at [677, 223] on span "+" at bounding box center [696, 240] width 39 height 34
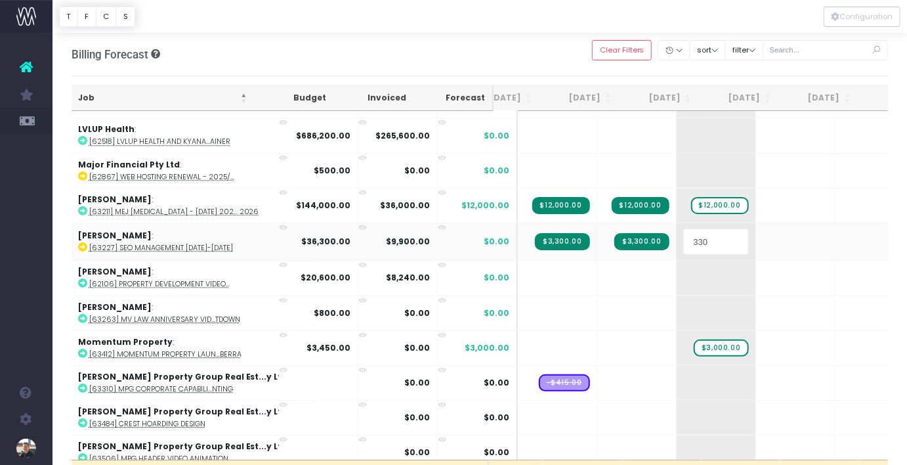
type input "3300"
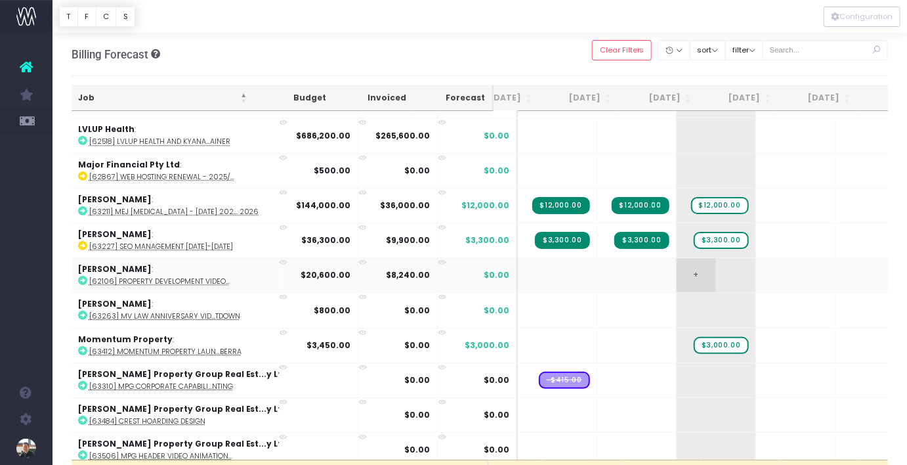
click at [677, 258] on span "+" at bounding box center [696, 275] width 39 height 34
click at [677, 293] on span "+" at bounding box center [696, 310] width 39 height 34
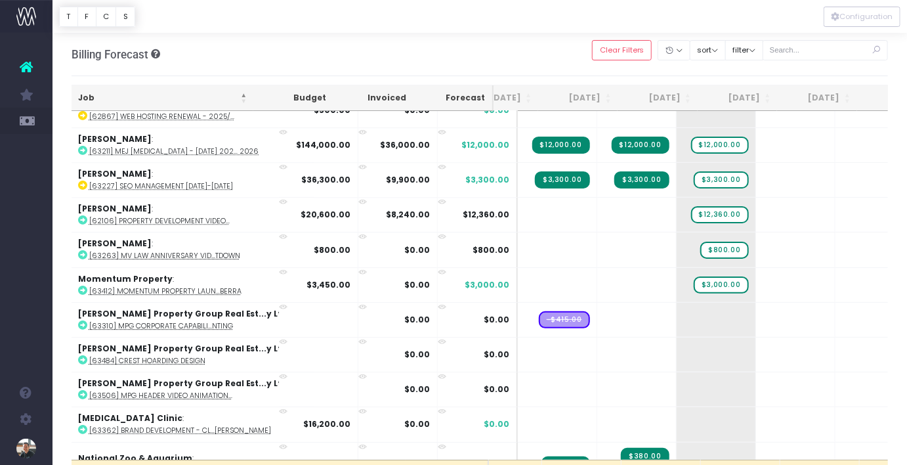
scroll to position [4038, 35]
click at [677, 268] on span "+" at bounding box center [696, 285] width 39 height 34
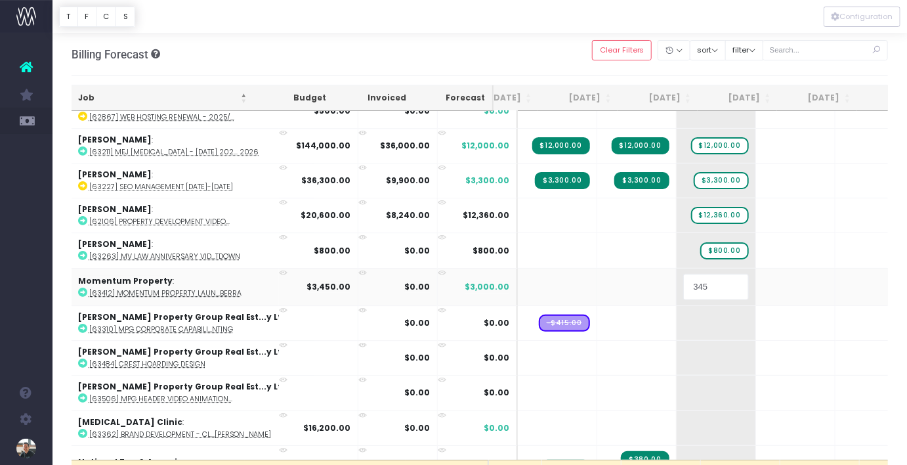
type input "3450"
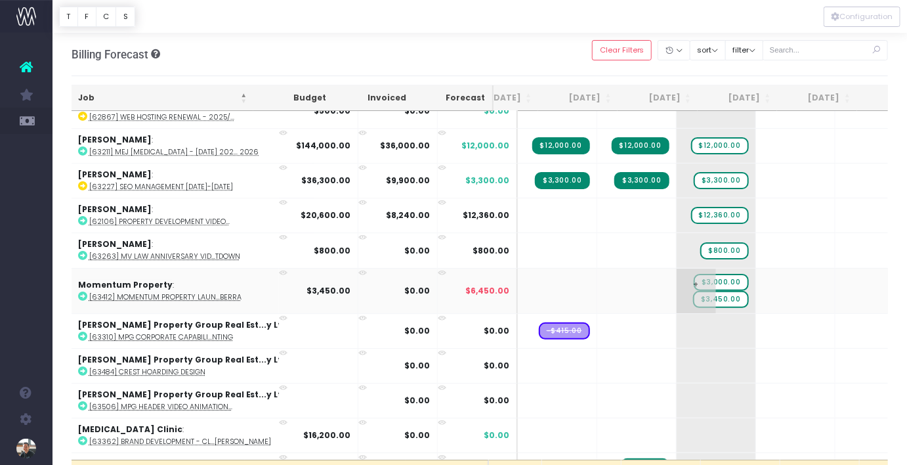
click at [694, 274] on span "$3,000.00" at bounding box center [721, 282] width 54 height 17
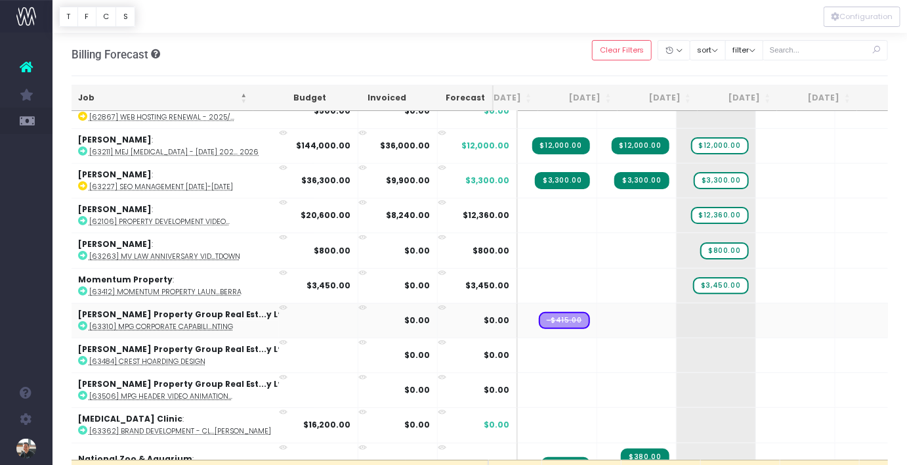
click at [199, 322] on abbr "[63310] MPG Corporate Capabili...nting" at bounding box center [161, 327] width 144 height 10
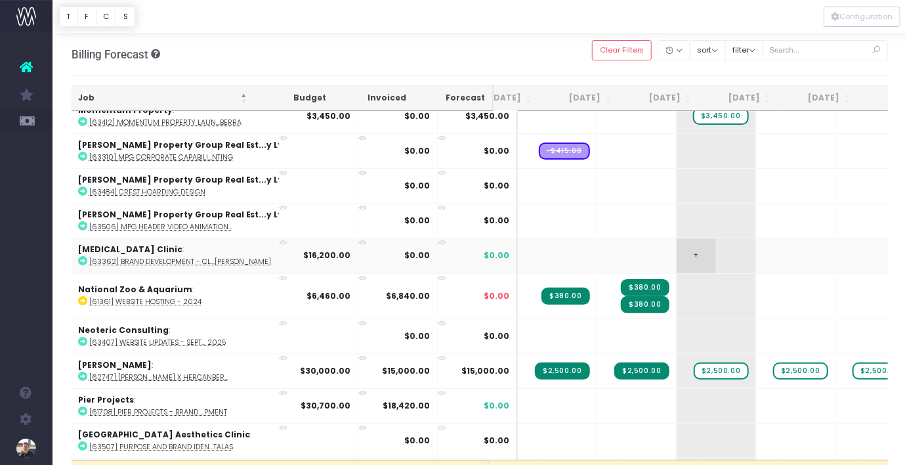
scroll to position [4209, 35]
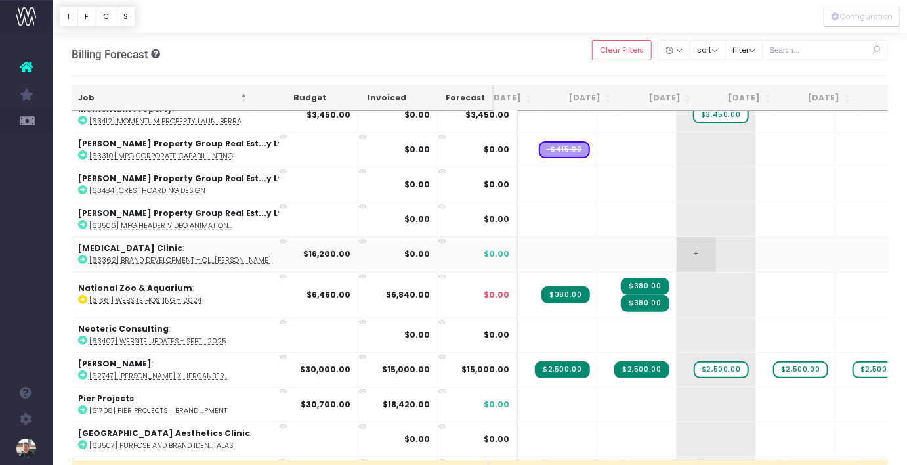
click at [677, 237] on span "+" at bounding box center [696, 254] width 39 height 34
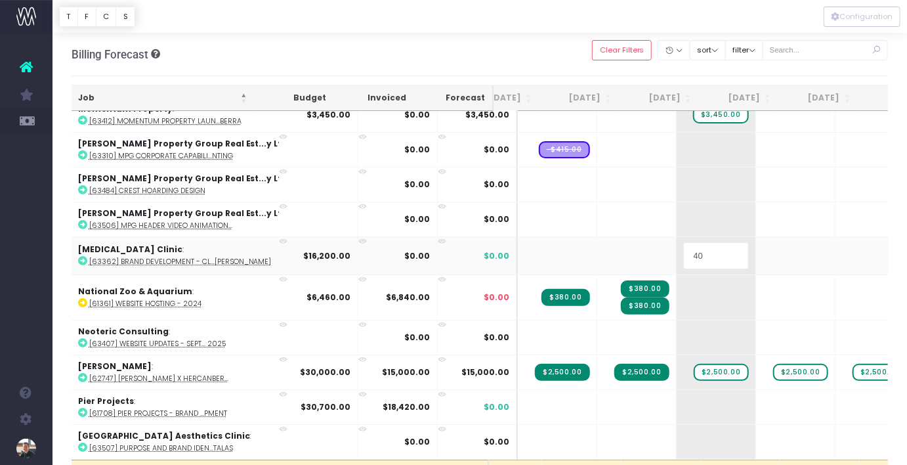
type input "40%"
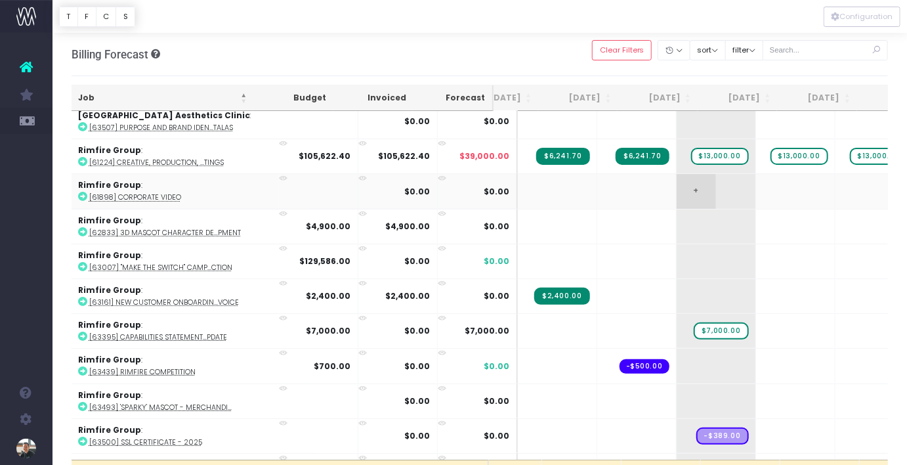
scroll to position [4527, 35]
click at [169, 192] on abbr "[61898] Corporate Video" at bounding box center [135, 197] width 92 height 10
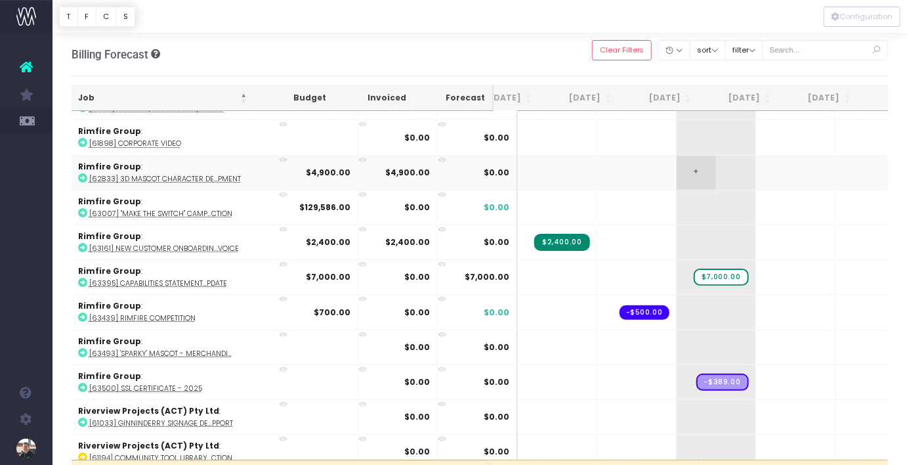
scroll to position [4588, 35]
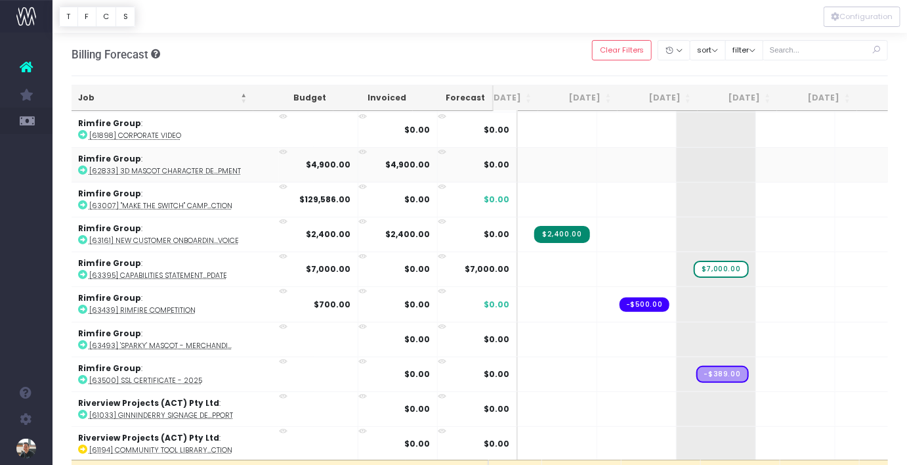
click at [187, 166] on abbr "[62833] 3D Mascot character de...pment" at bounding box center [165, 171] width 152 height 10
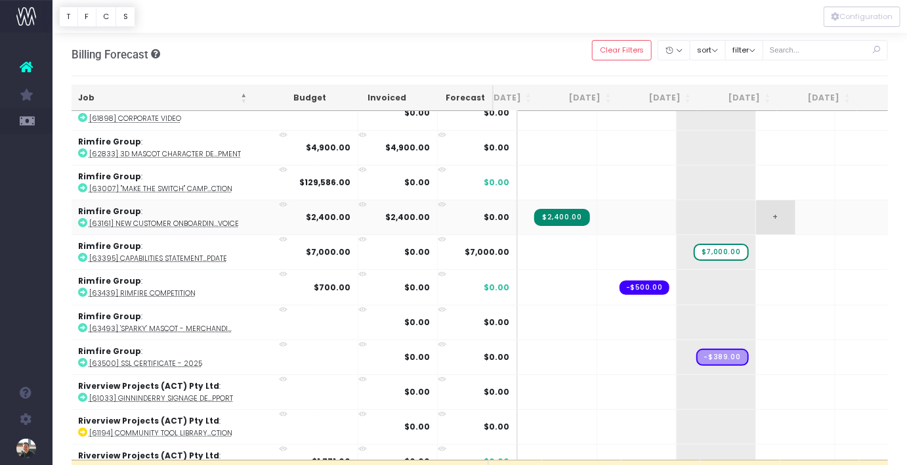
scroll to position [4620, 35]
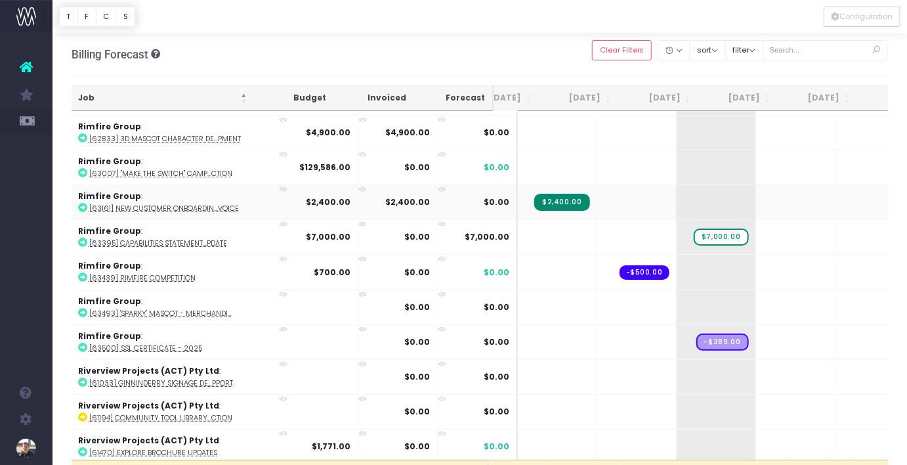
click at [185, 203] on abbr "[63161] New Customer Onboardin...voice" at bounding box center [164, 208] width 150 height 10
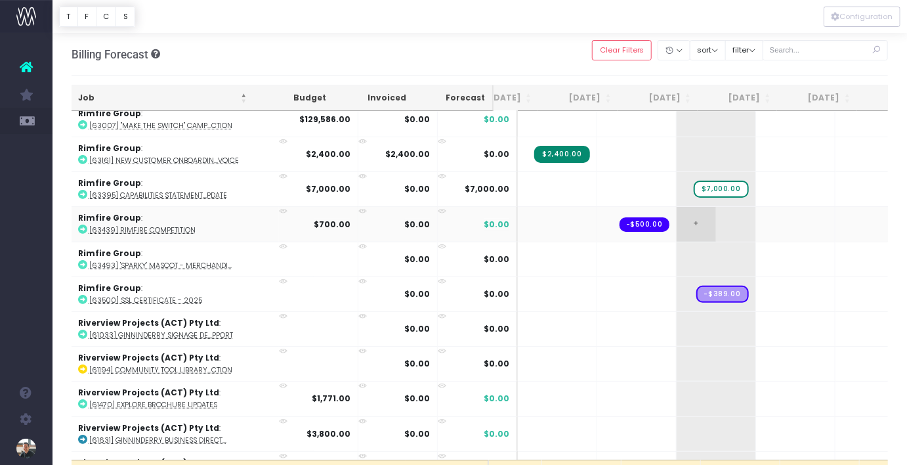
scroll to position [4675, 35]
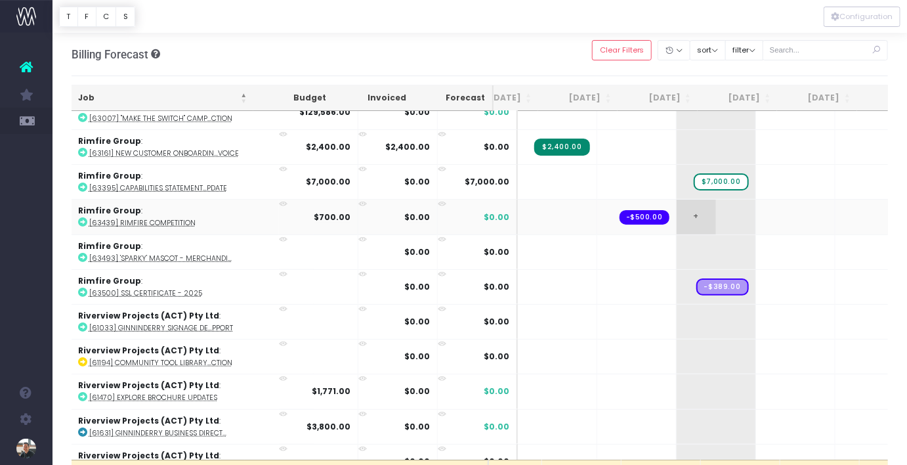
click at [677, 200] on span "+" at bounding box center [696, 217] width 39 height 34
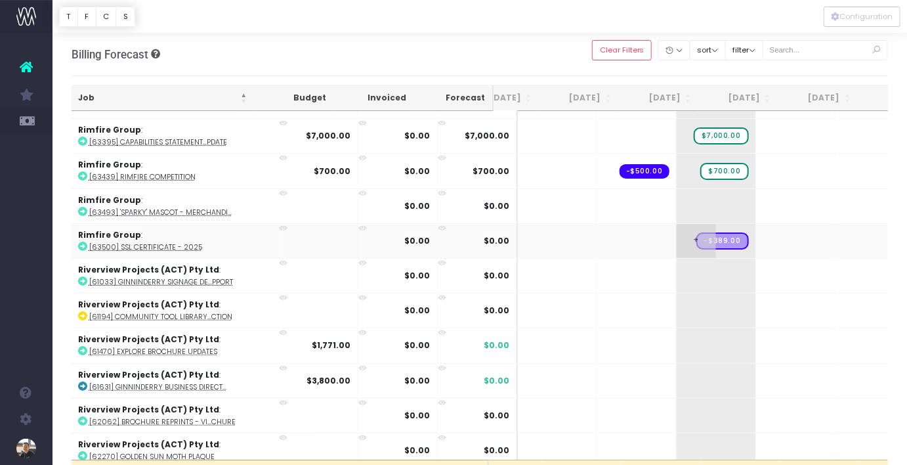
scroll to position [4720, 35]
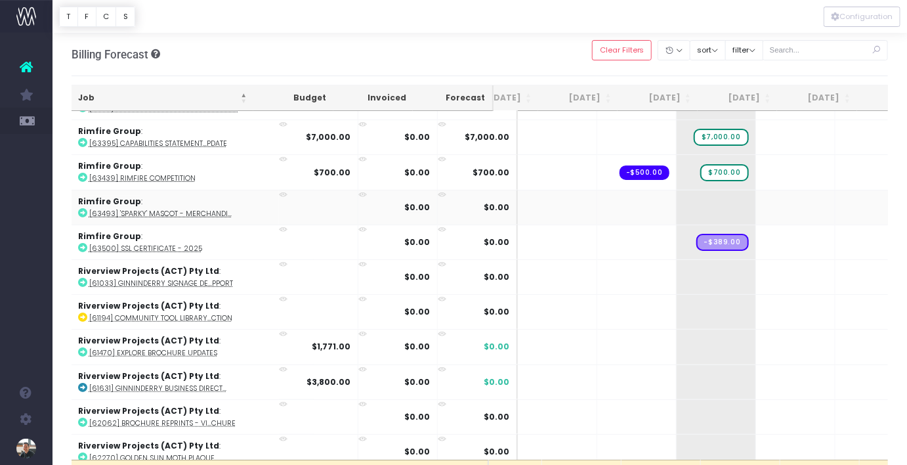
click at [211, 209] on abbr "[63493] 'Sparky' Mascot - Merchandi..." at bounding box center [160, 214] width 142 height 10
click at [756, 190] on span "+" at bounding box center [775, 207] width 39 height 34
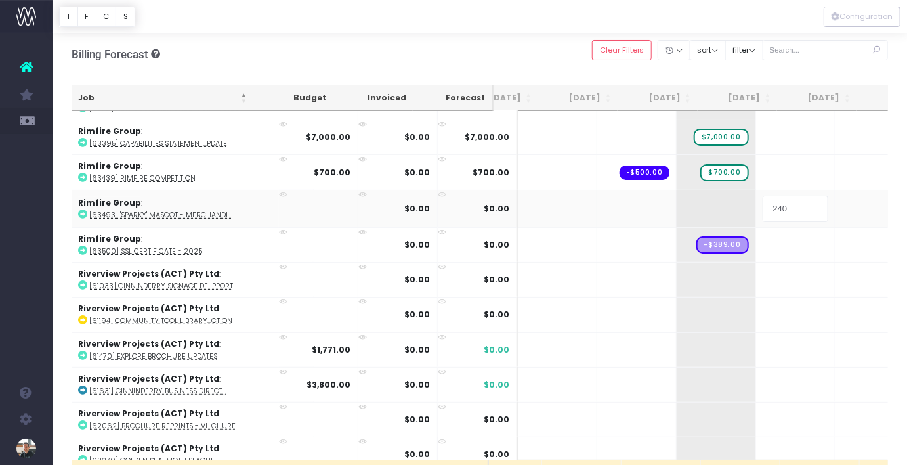
type input "2400"
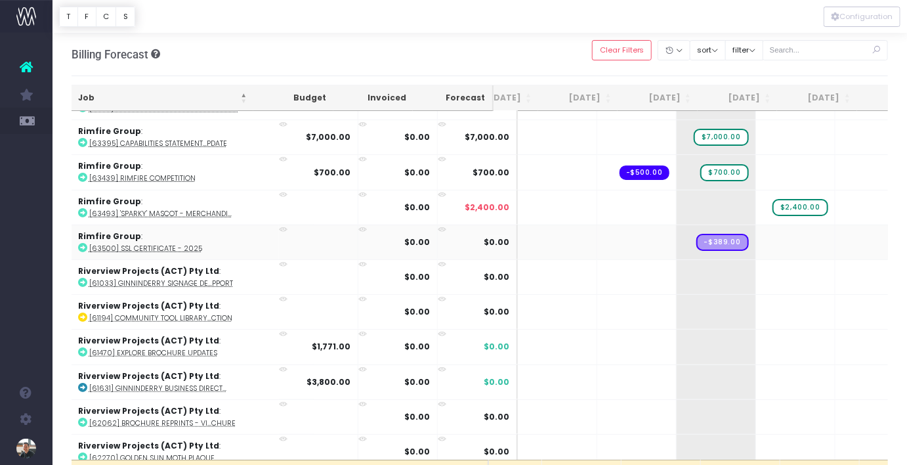
click at [156, 244] on abbr "[63500] SSL Certificate - 2025" at bounding box center [145, 249] width 113 height 10
click at [677, 225] on span "+" at bounding box center [696, 242] width 39 height 34
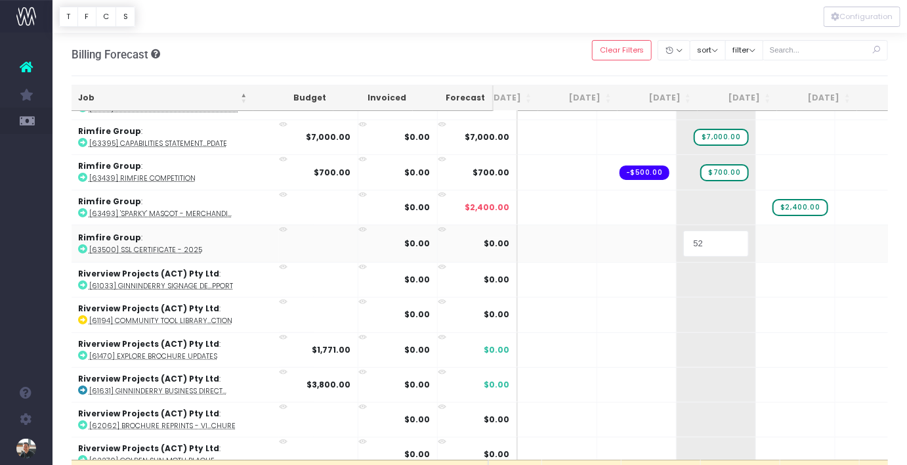
type input "520"
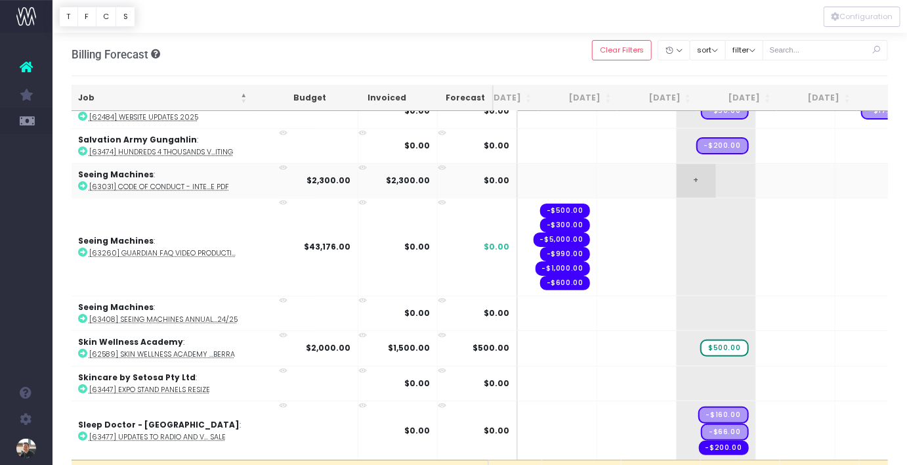
scroll to position [5984, 35]
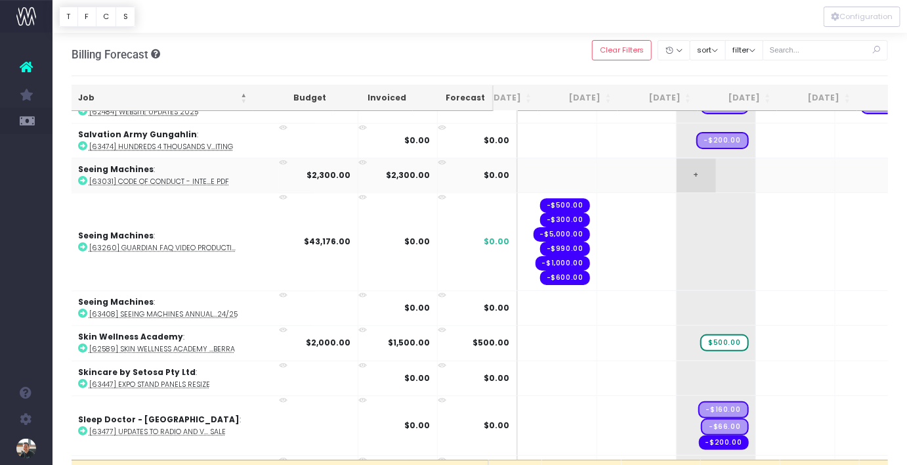
click at [0, 0] on span "+" at bounding box center [0, 0] width 0 height 0
type input "40%"
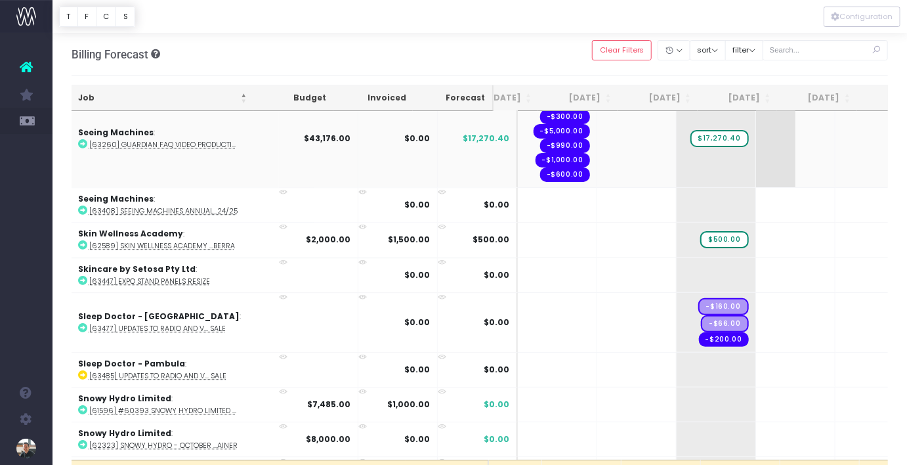
scroll to position [6093, 35]
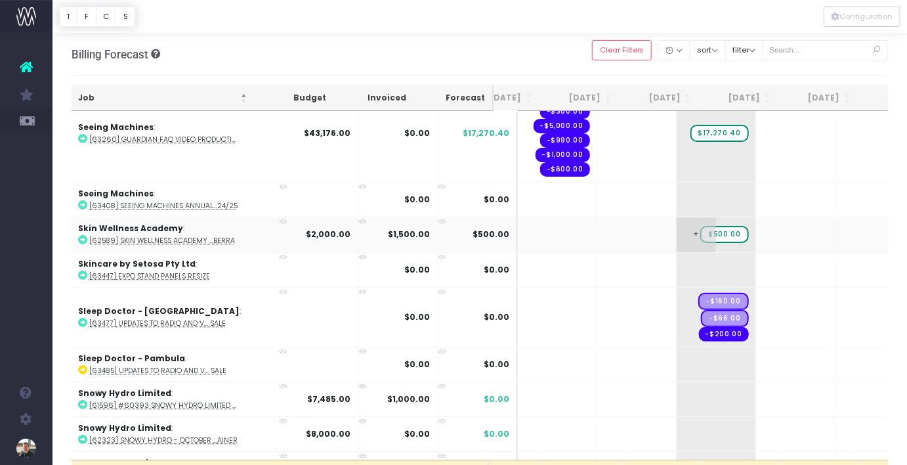
click at [700, 226] on span "$500.00" at bounding box center [724, 234] width 48 height 17
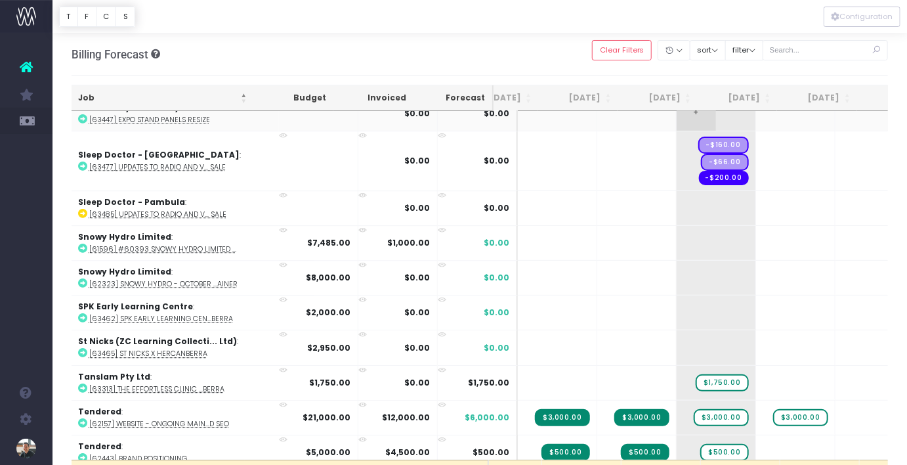
scroll to position [6253, 35]
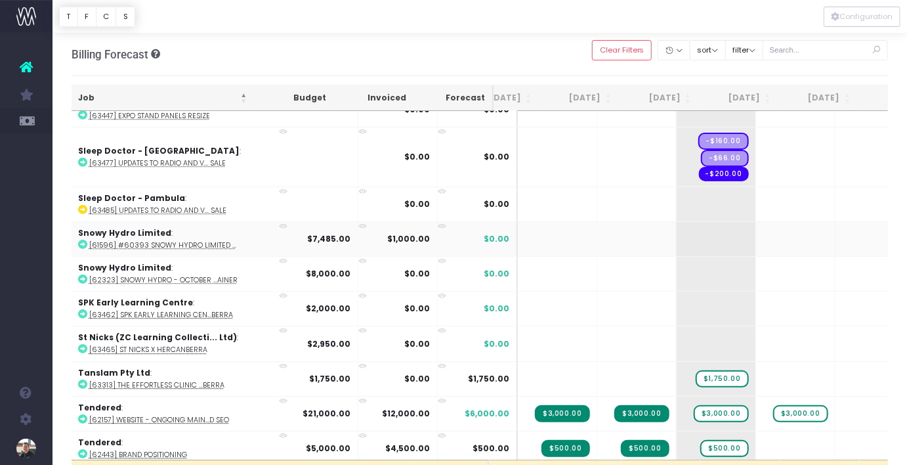
click at [177, 240] on abbr "[61596] #60393 Snowy Hydro Limited ..." at bounding box center [162, 245] width 147 height 10
click at [677, 257] on span "+" at bounding box center [696, 274] width 39 height 34
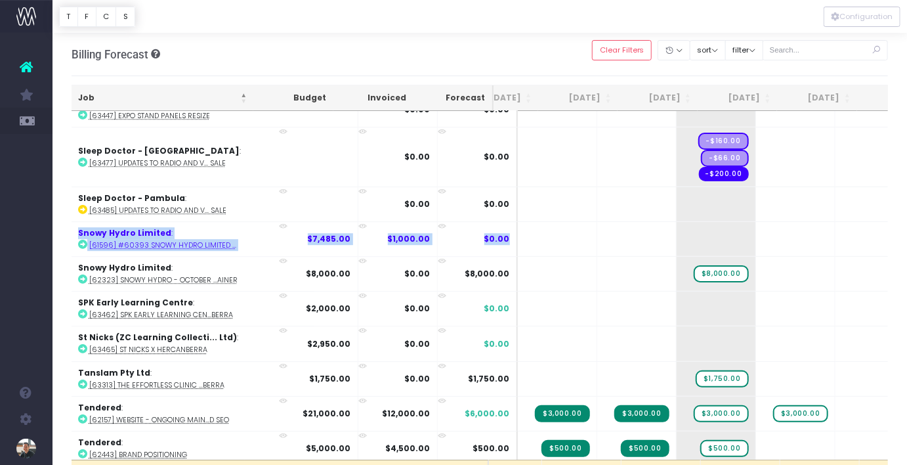
drag, startPoint x: 635, startPoint y: 195, endPoint x: 310, endPoint y: 100, distance: 338.6
click at [310, 100] on div "Job Budget Invoiced Forecast Aug 25 Sep 25 Oct 25 Nov 25 Dec 25 Jan 26 Feb 26 M…" at bounding box center [480, 391] width 817 height 612
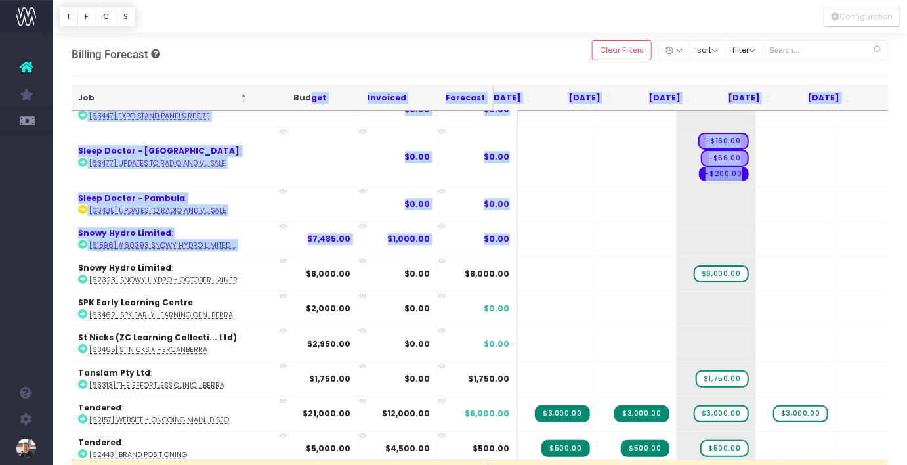
scroll to position [6240, 35]
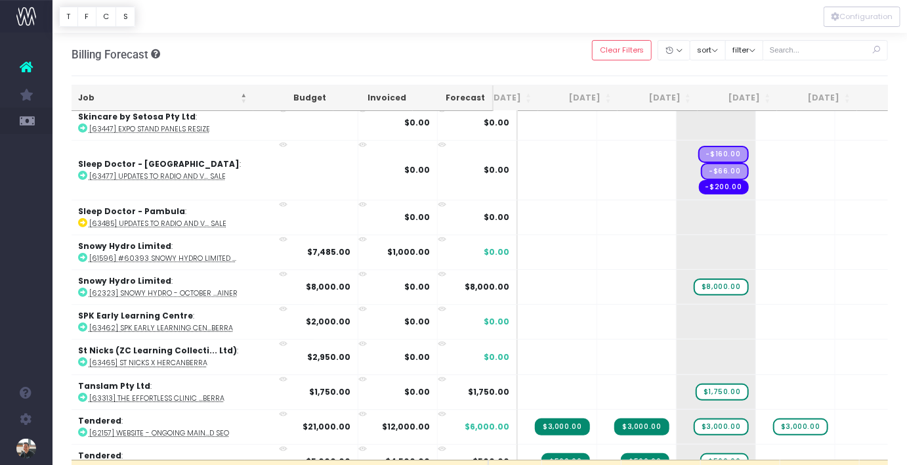
click at [226, 43] on div "Billing Forecast Overview of forecasted sales, cost and gross profit Clear Filt…" at bounding box center [480, 54] width 817 height 43
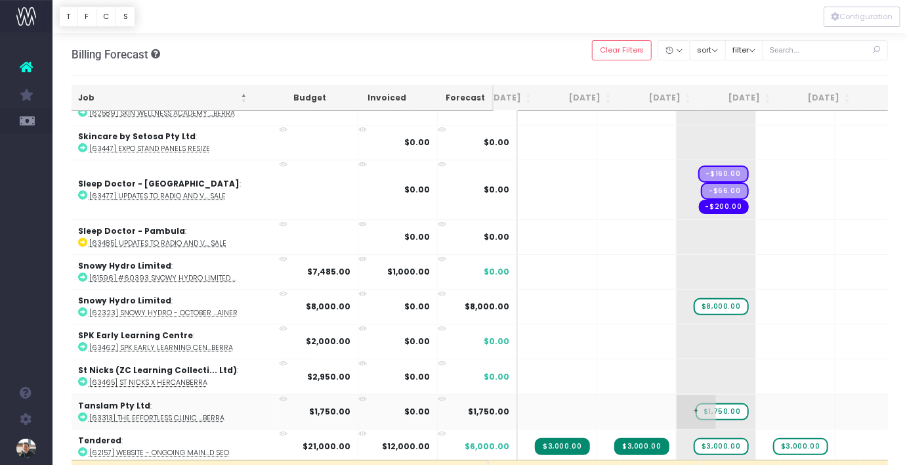
scroll to position [6229, 35]
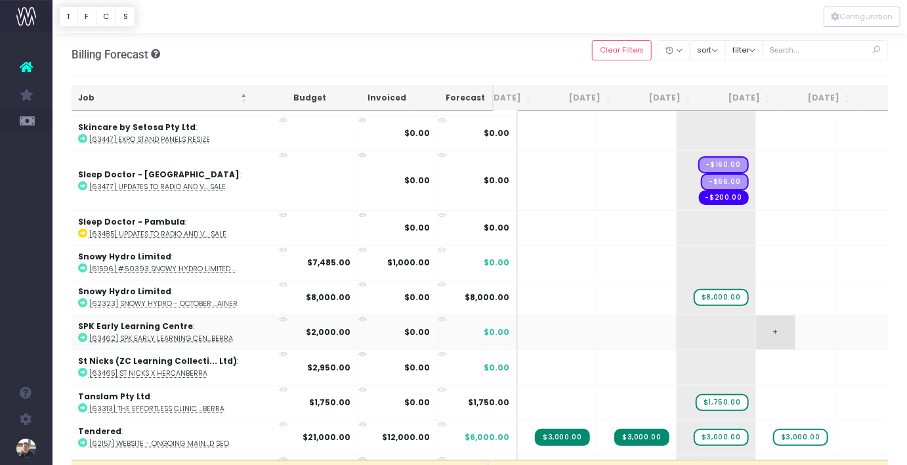
click at [756, 315] on span "+" at bounding box center [775, 332] width 39 height 34
click at [677, 350] on span "+" at bounding box center [696, 367] width 39 height 34
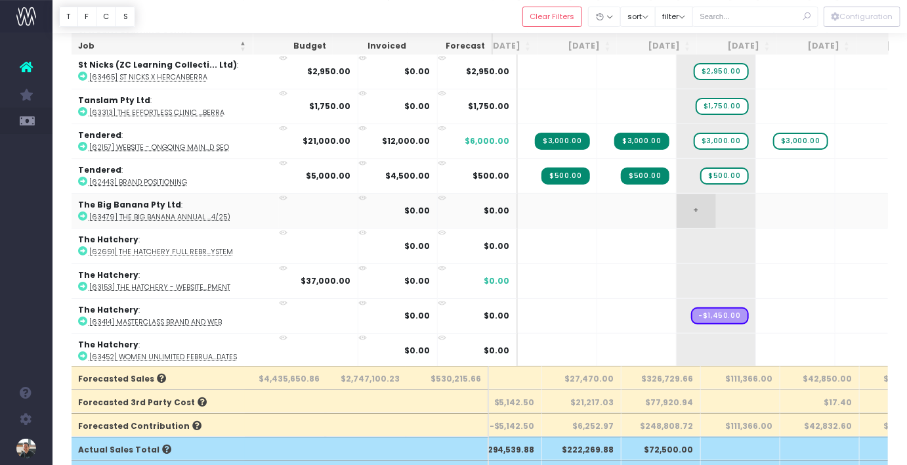
scroll to position [6432, 35]
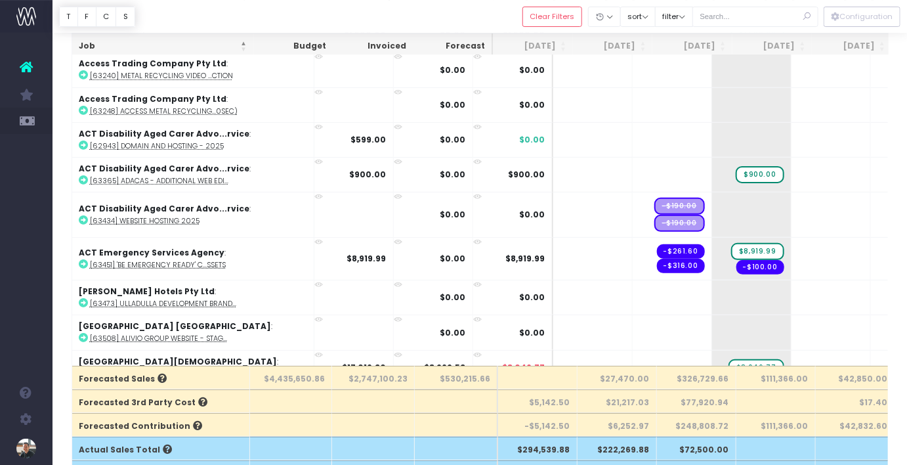
scroll to position [0, 35]
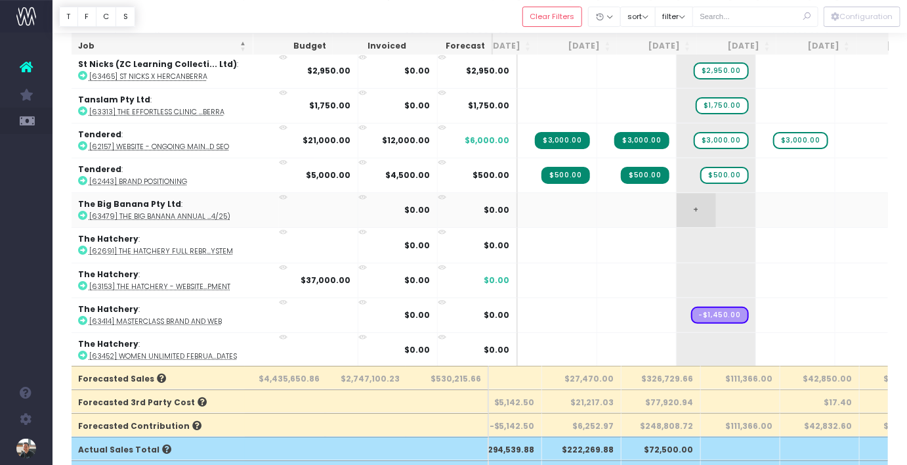
click at [677, 193] on span "+" at bounding box center [696, 210] width 39 height 34
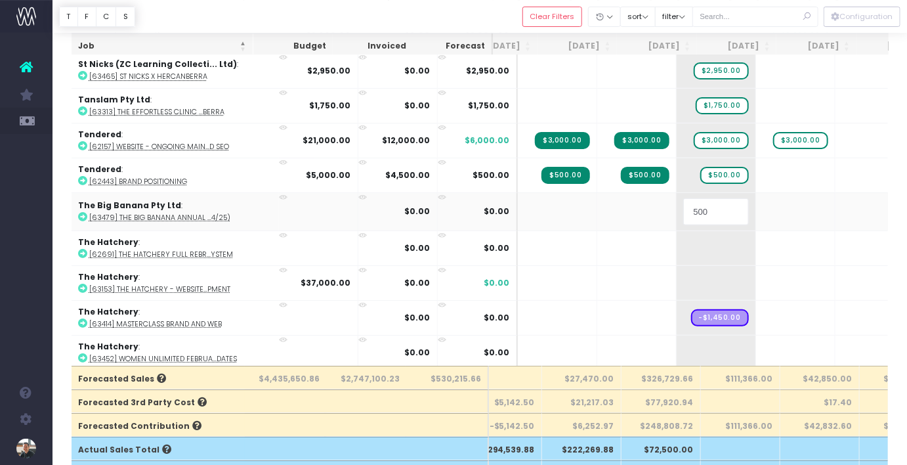
type input "5000"
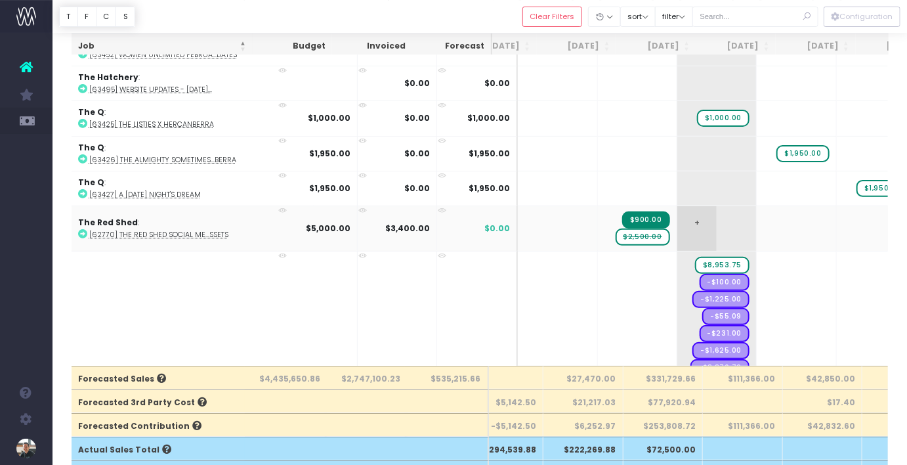
scroll to position [6733, 36]
click at [616, 228] on span "$2,500.00" at bounding box center [643, 236] width 54 height 17
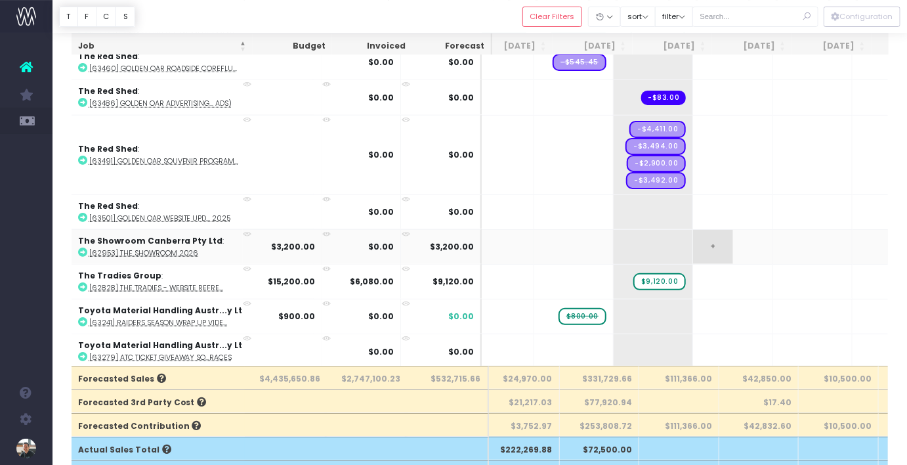
scroll to position [0, 0]
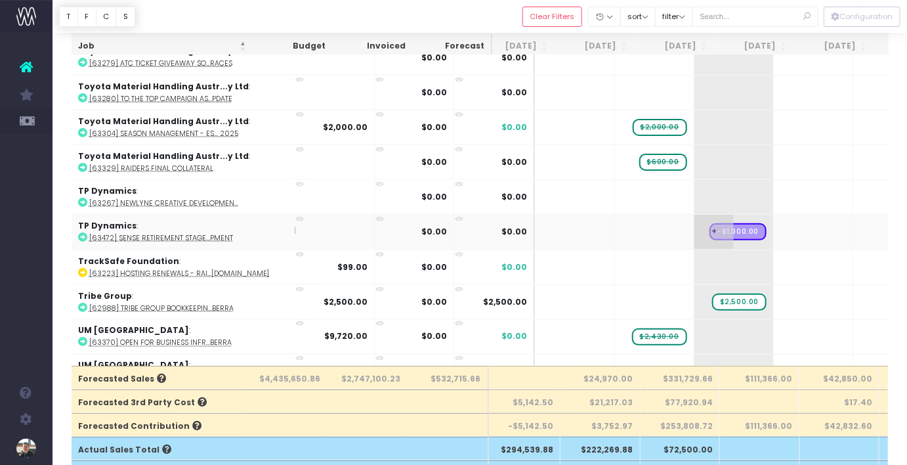
click at [694, 215] on span "+" at bounding box center [713, 232] width 39 height 34
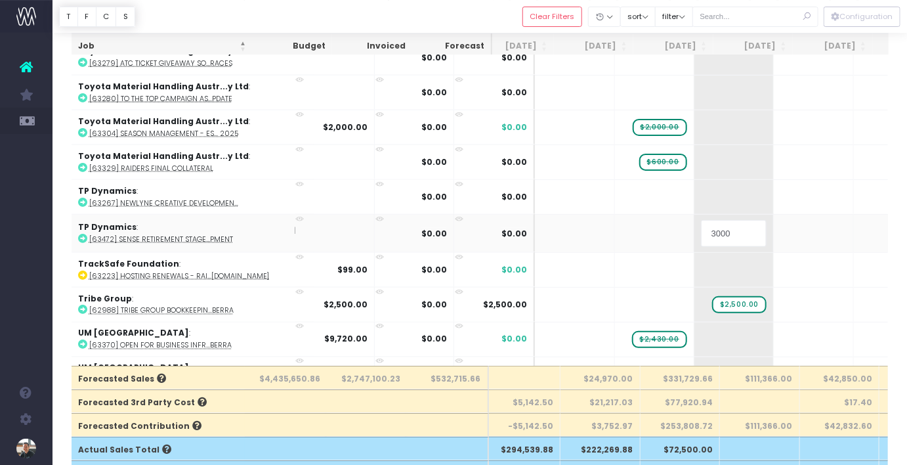
type input "30000"
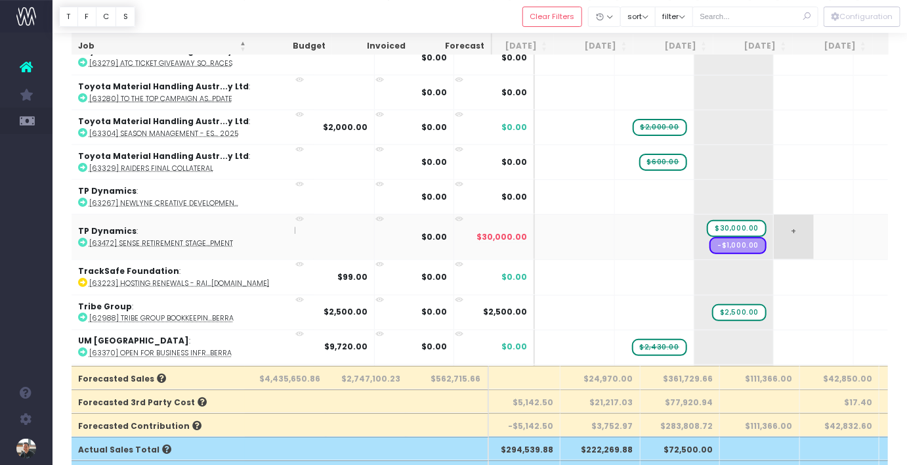
click at [774, 215] on span "+" at bounding box center [793, 237] width 39 height 45
click at [782, 228] on span "-$30,000.00" at bounding box center [814, 236] width 64 height 17
type input "30000"
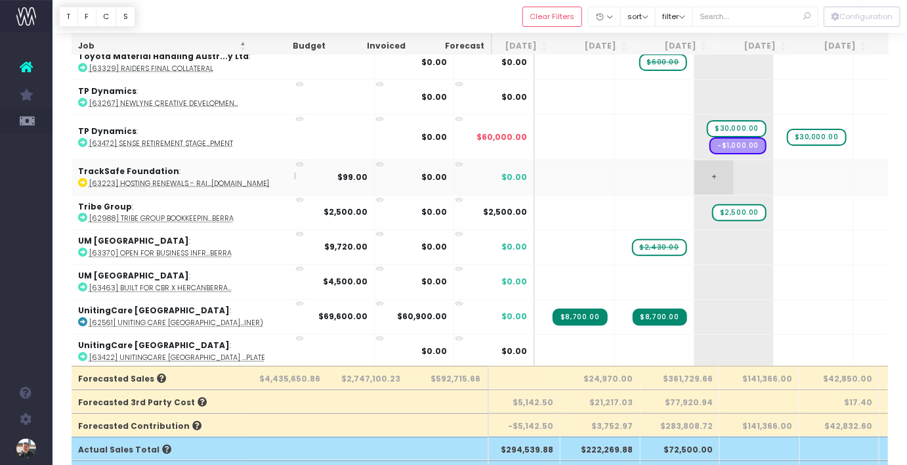
scroll to position [7761, 19]
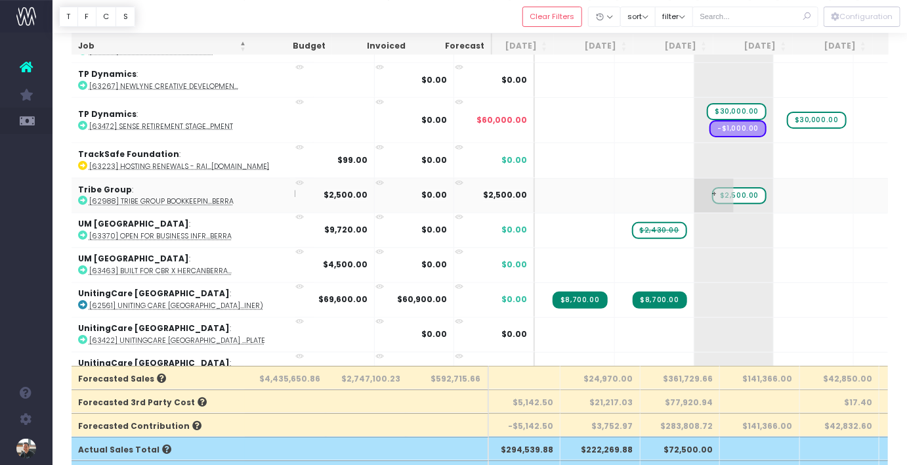
click at [712, 187] on span "$2,500.00" at bounding box center [739, 195] width 54 height 17
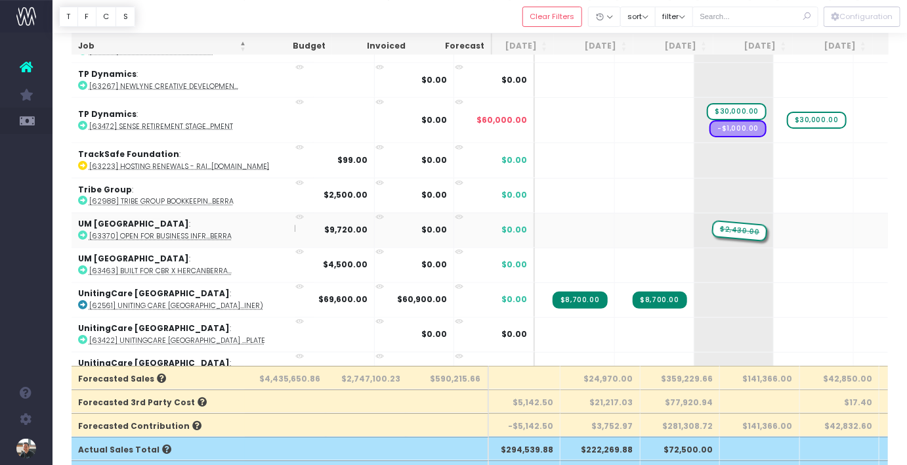
drag, startPoint x: 612, startPoint y: 181, endPoint x: 663, endPoint y: 177, distance: 50.6
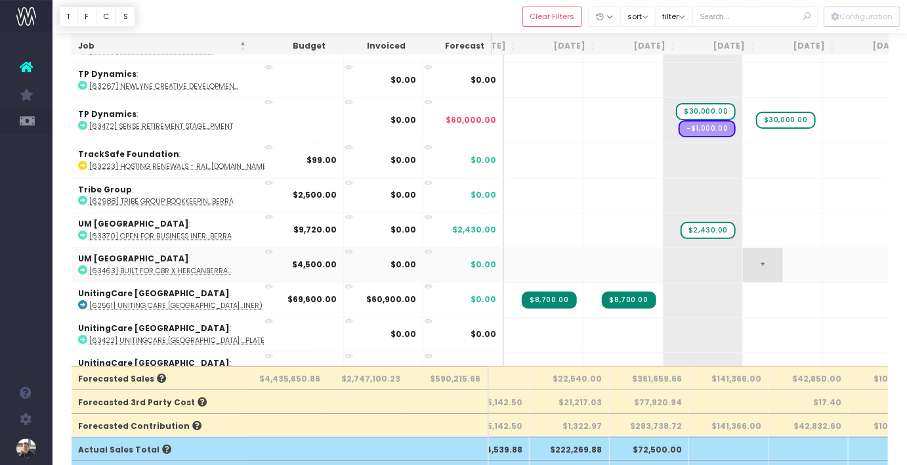
scroll to position [0, 55]
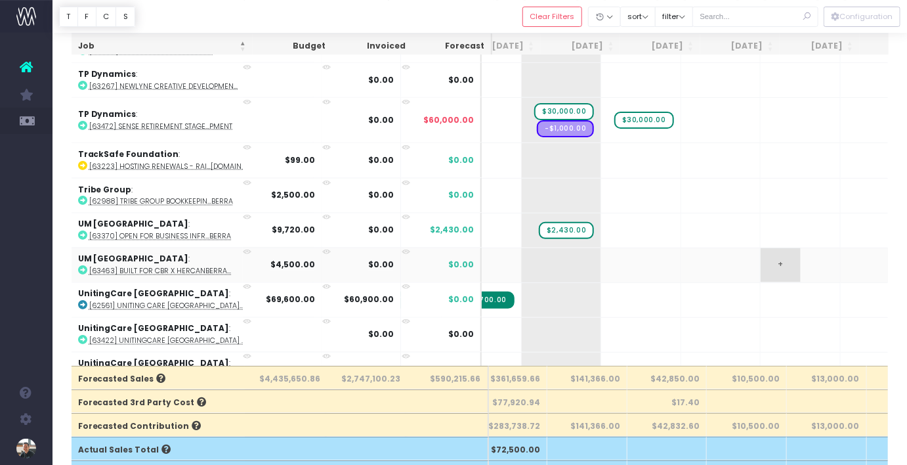
click at [761, 248] on span "+" at bounding box center [780, 265] width 39 height 34
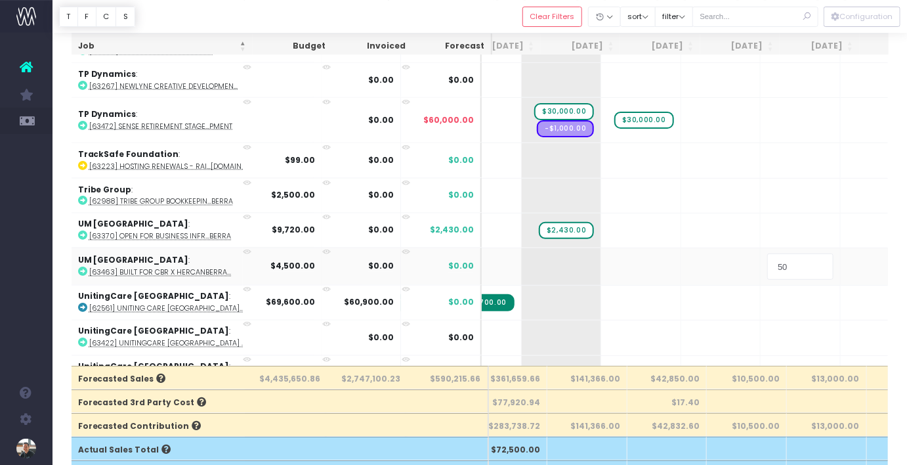
type input "50%"
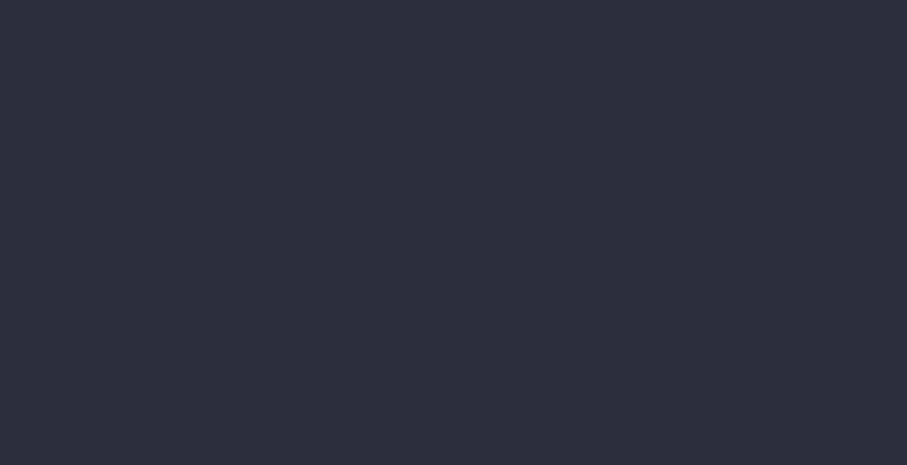
scroll to position [0, 9]
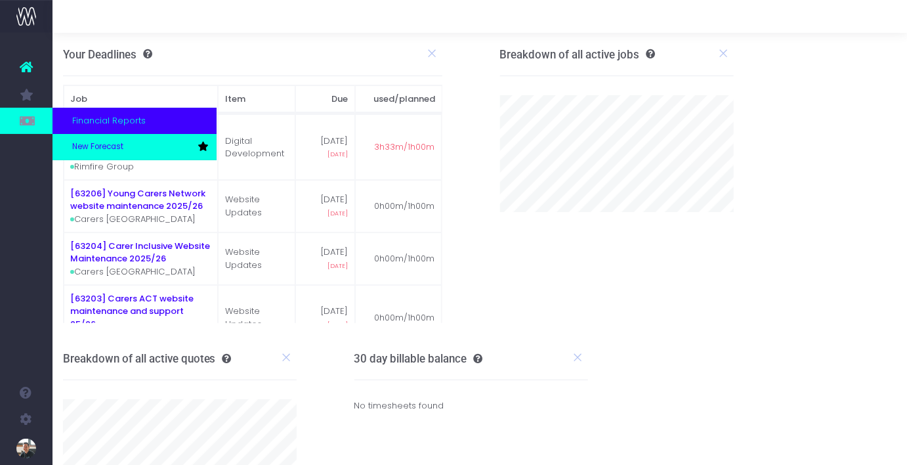
click at [100, 148] on span "New Forecast" at bounding box center [97, 147] width 51 height 12
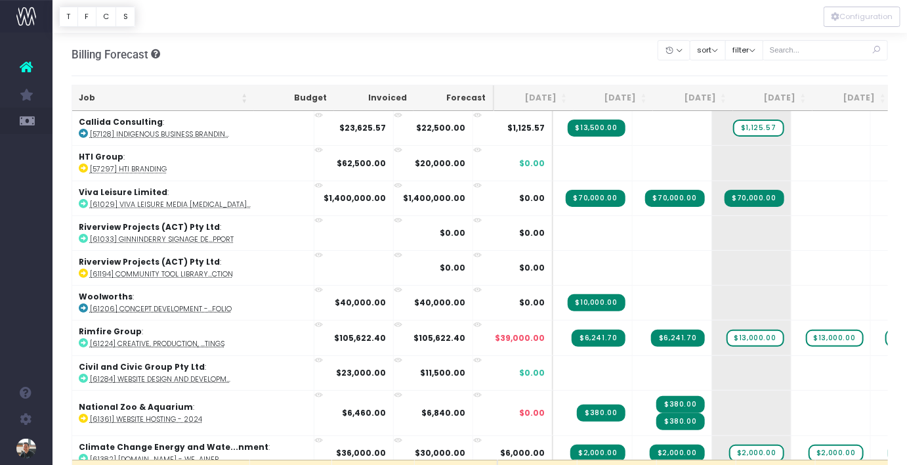
drag, startPoint x: 87, startPoint y: 97, endPoint x: 872, endPoint y: 90, distance: 785.7
click at [87, 97] on th "Job" at bounding box center [163, 98] width 182 height 26
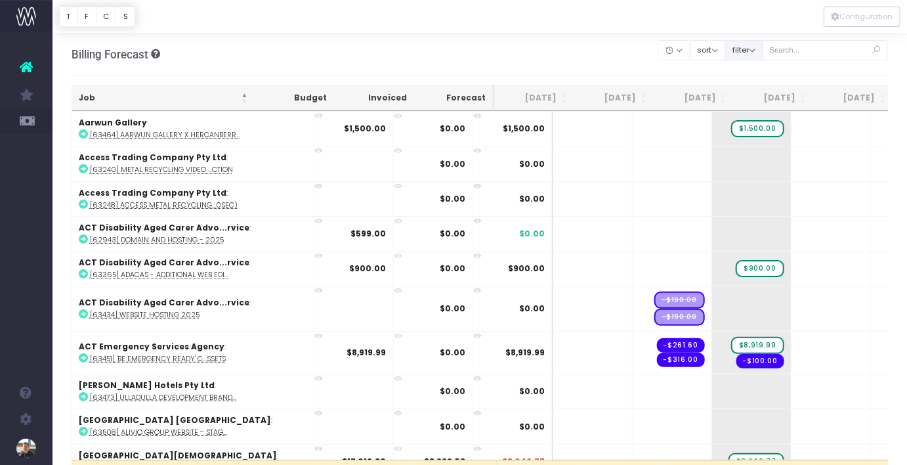
click at [763, 52] on button "filter" at bounding box center [744, 50] width 38 height 20
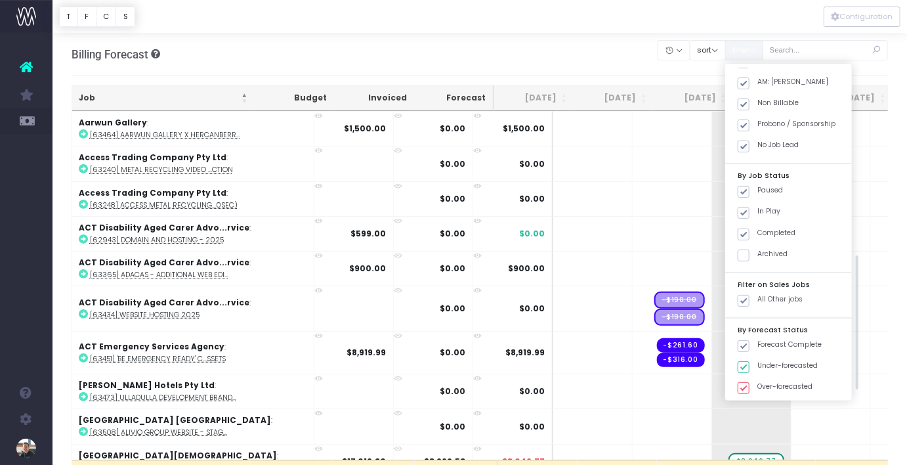
scroll to position [475, 0]
click at [604, 93] on th "[DATE]" at bounding box center [613, 98] width 79 height 26
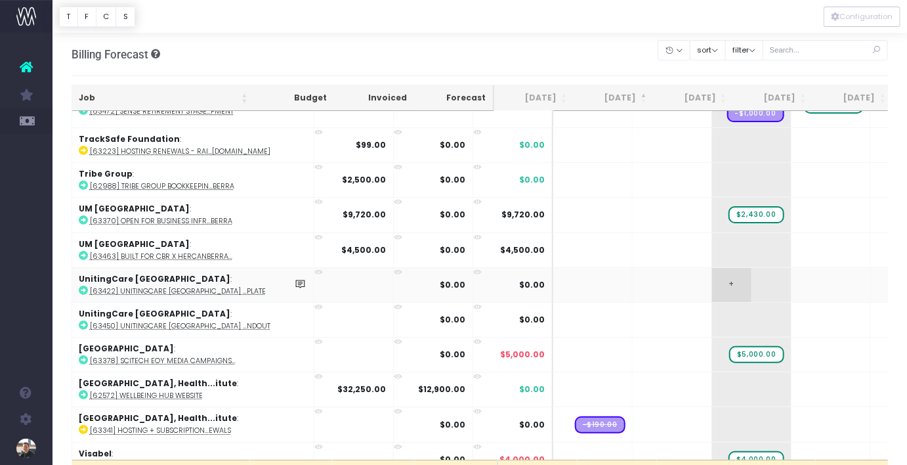
scroll to position [6511, 0]
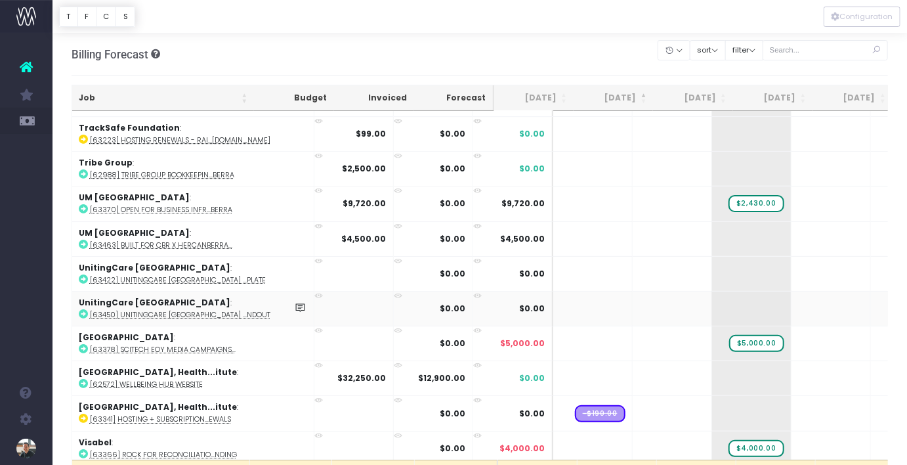
click at [191, 310] on abbr "[63450] UnitingCare [GEOGRAPHIC_DATA] ...ndout" at bounding box center [180, 315] width 181 height 10
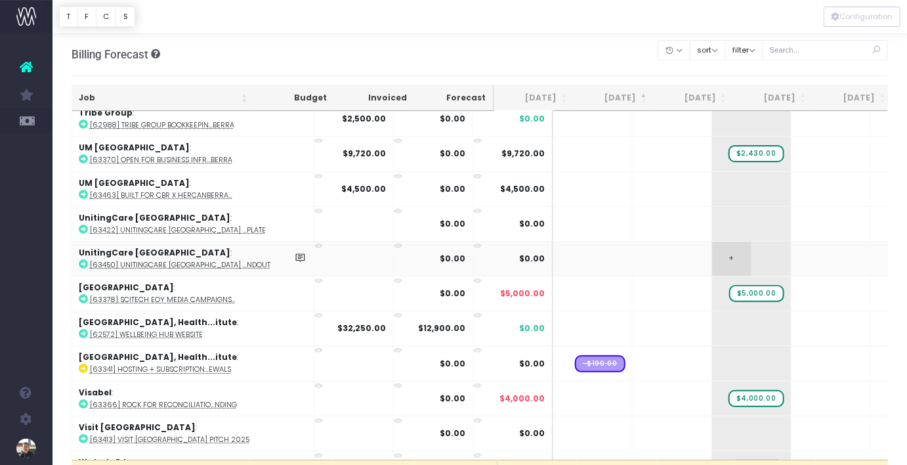
scroll to position [6568, 0]
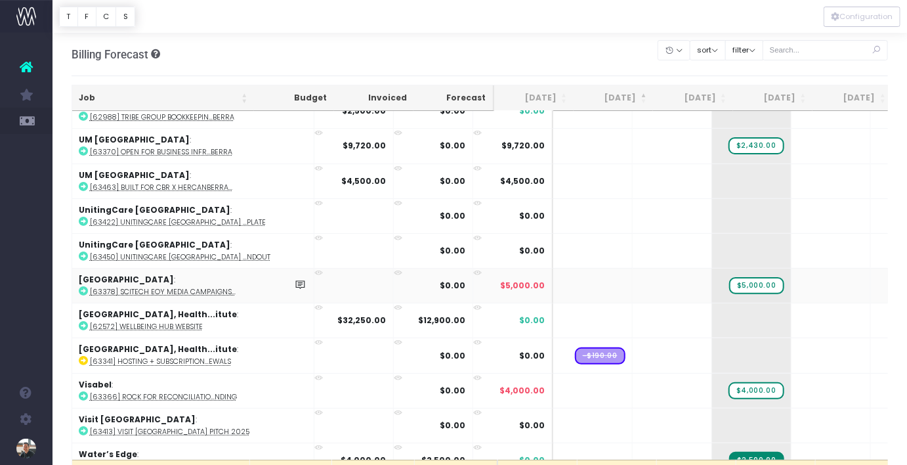
click at [159, 287] on abbr "[63378] SciTech EOY Media Campaigns..." at bounding box center [163, 292] width 146 height 10
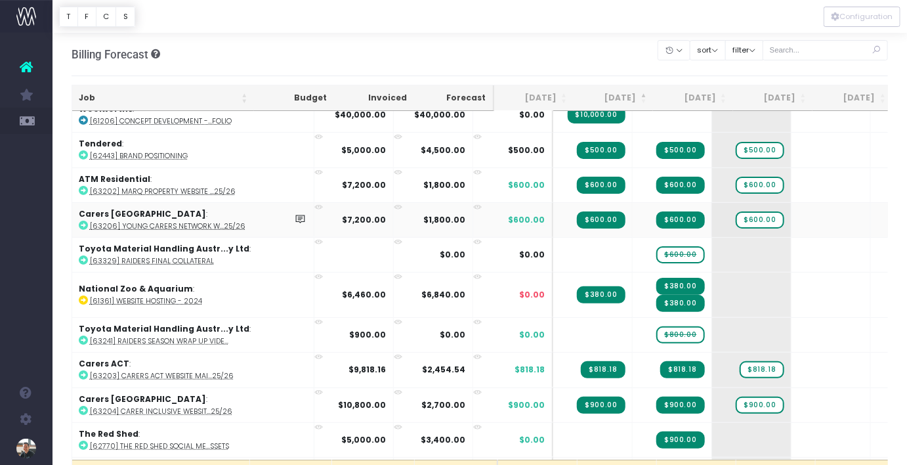
scroll to position [6946, 0]
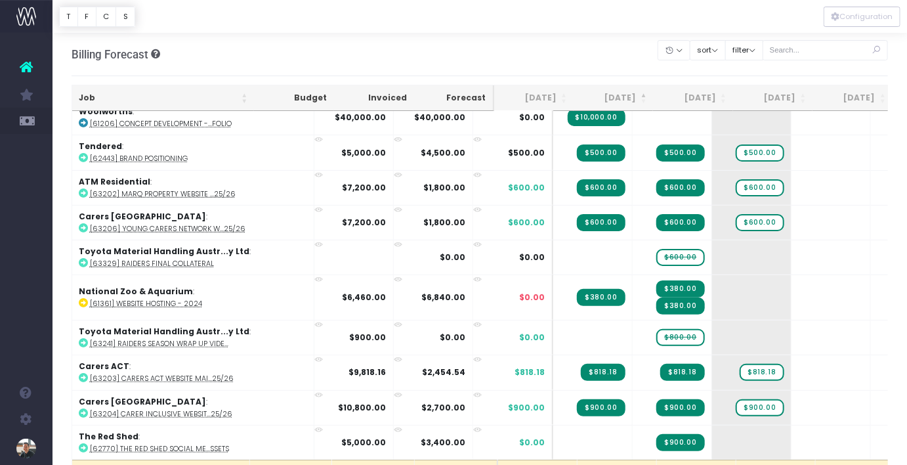
click at [85, 96] on th "Job" at bounding box center [163, 98] width 182 height 26
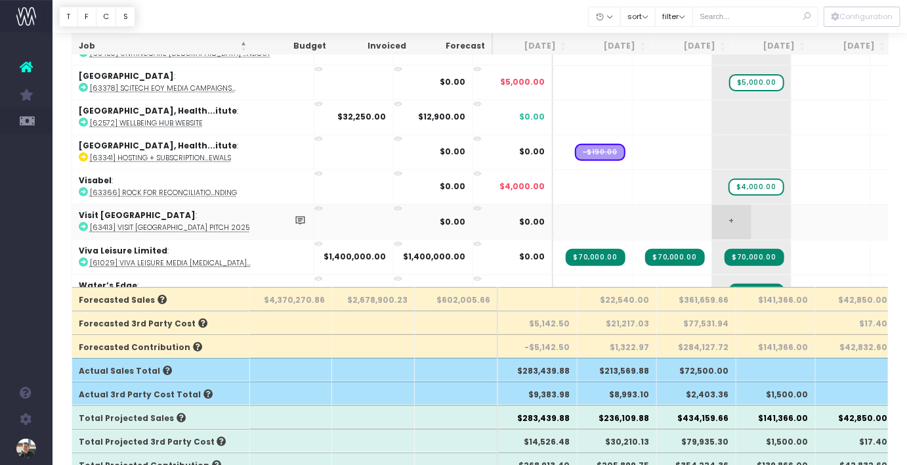
scroll to position [7832, 0]
